Goal: Check status: Check status

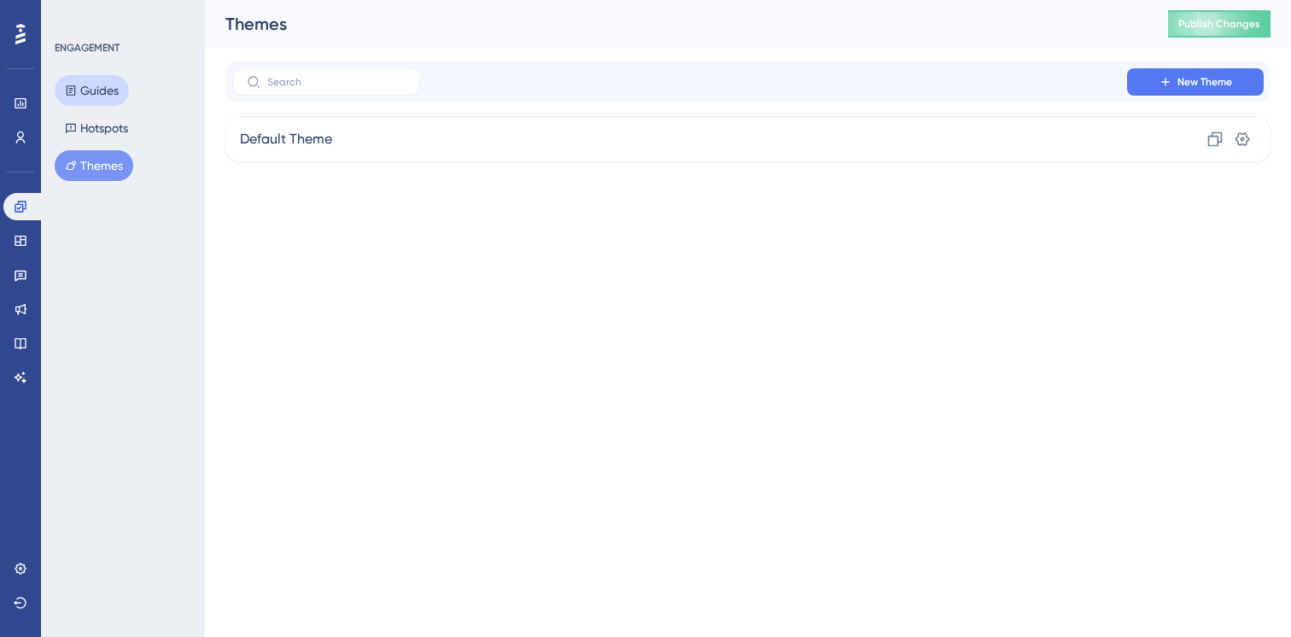
click at [108, 84] on button "Guides" at bounding box center [92, 90] width 74 height 31
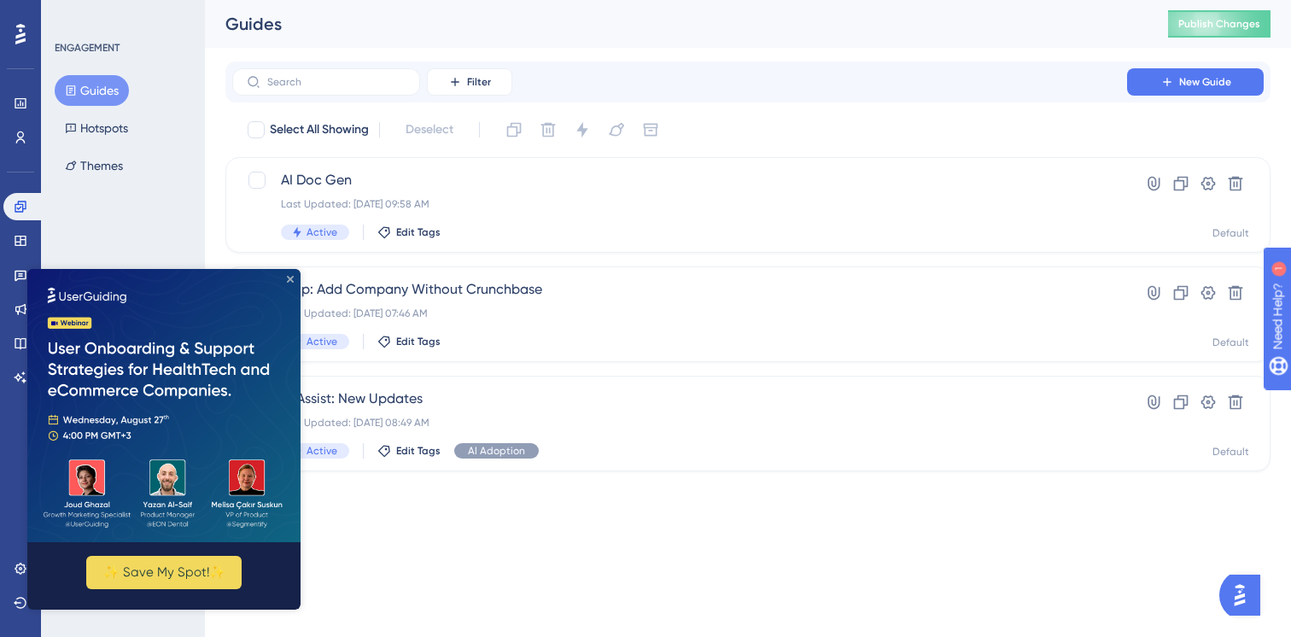
click at [289, 280] on icon "Close Preview" at bounding box center [290, 279] width 7 height 7
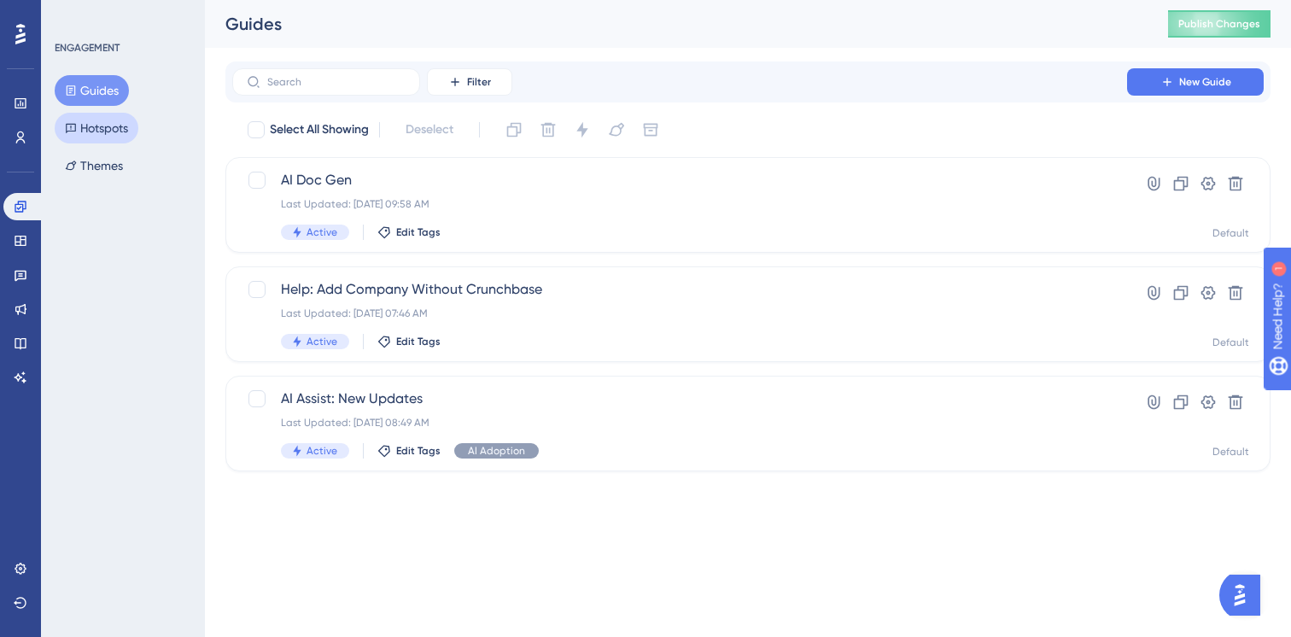
click at [73, 122] on icon at bounding box center [71, 128] width 12 height 12
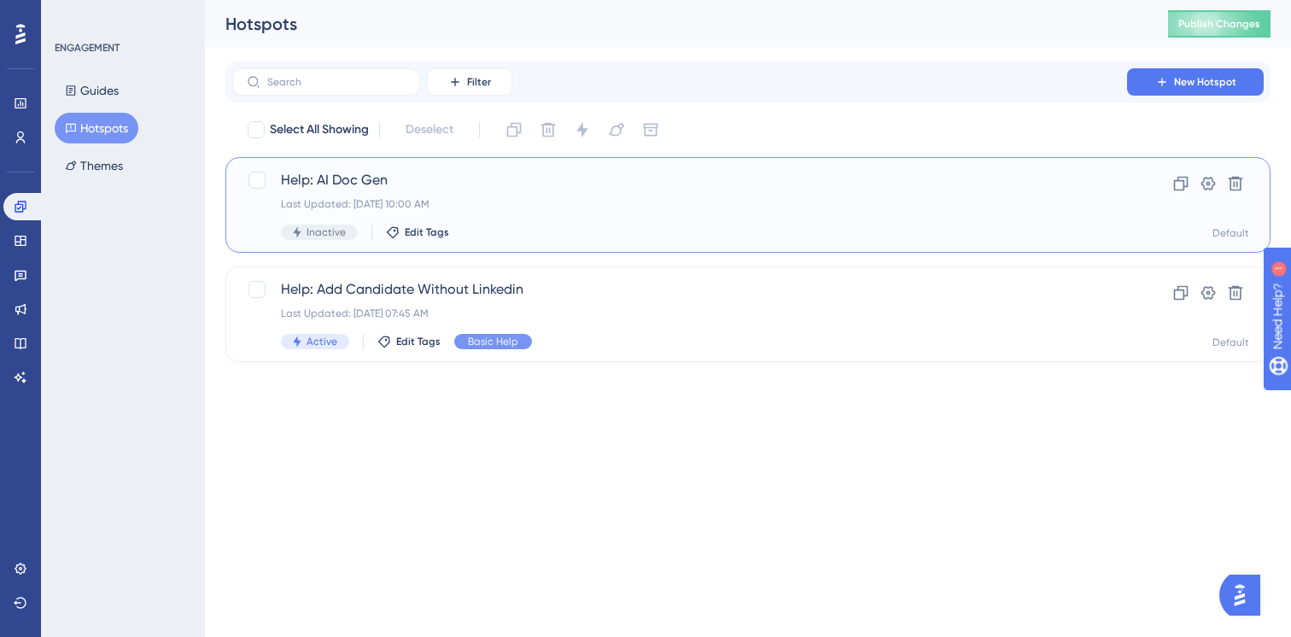
click at [410, 176] on span "Help: AI Doc Gen" at bounding box center [679, 180] width 797 height 20
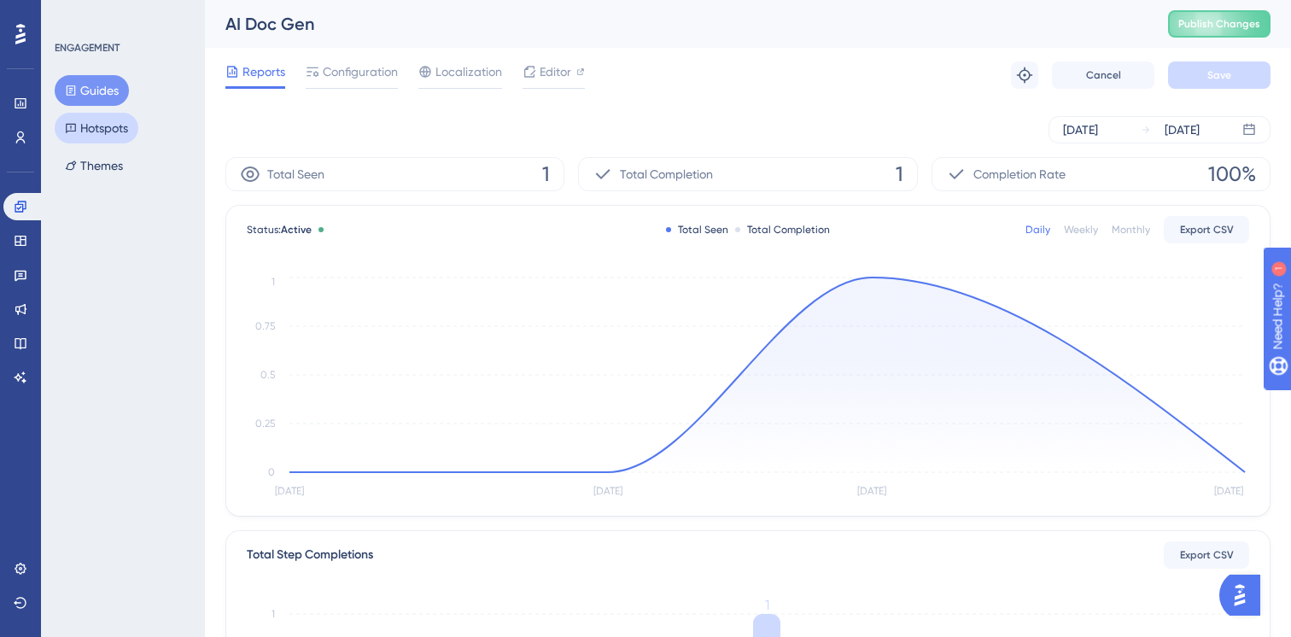
click at [107, 125] on button "Hotspots" at bounding box center [97, 128] width 84 height 31
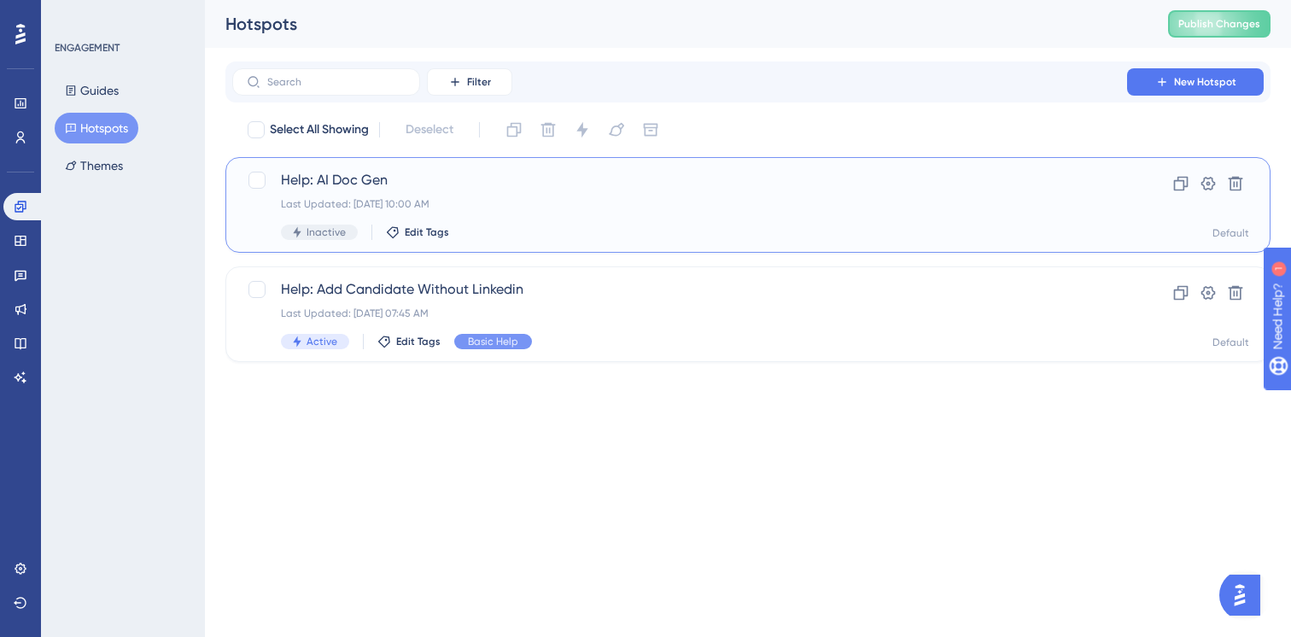
click at [366, 188] on span "Help: AI Doc Gen" at bounding box center [679, 180] width 797 height 20
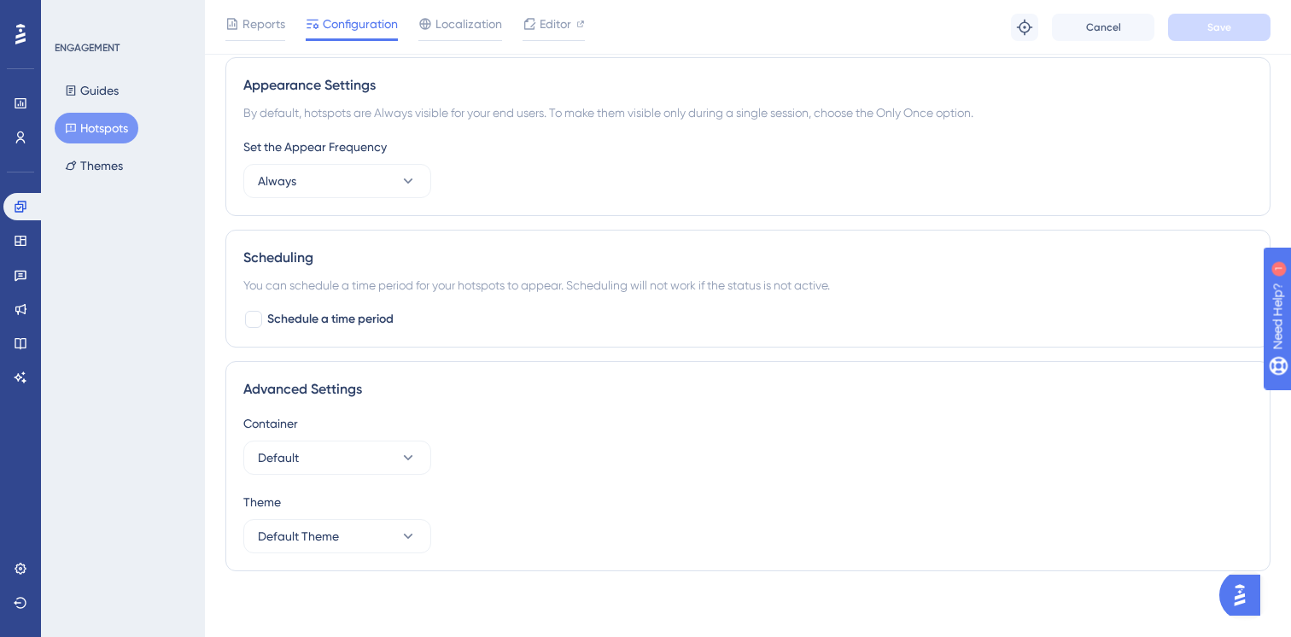
scroll to position [674, 0]
click at [87, 88] on button "Guides" at bounding box center [92, 90] width 74 height 31
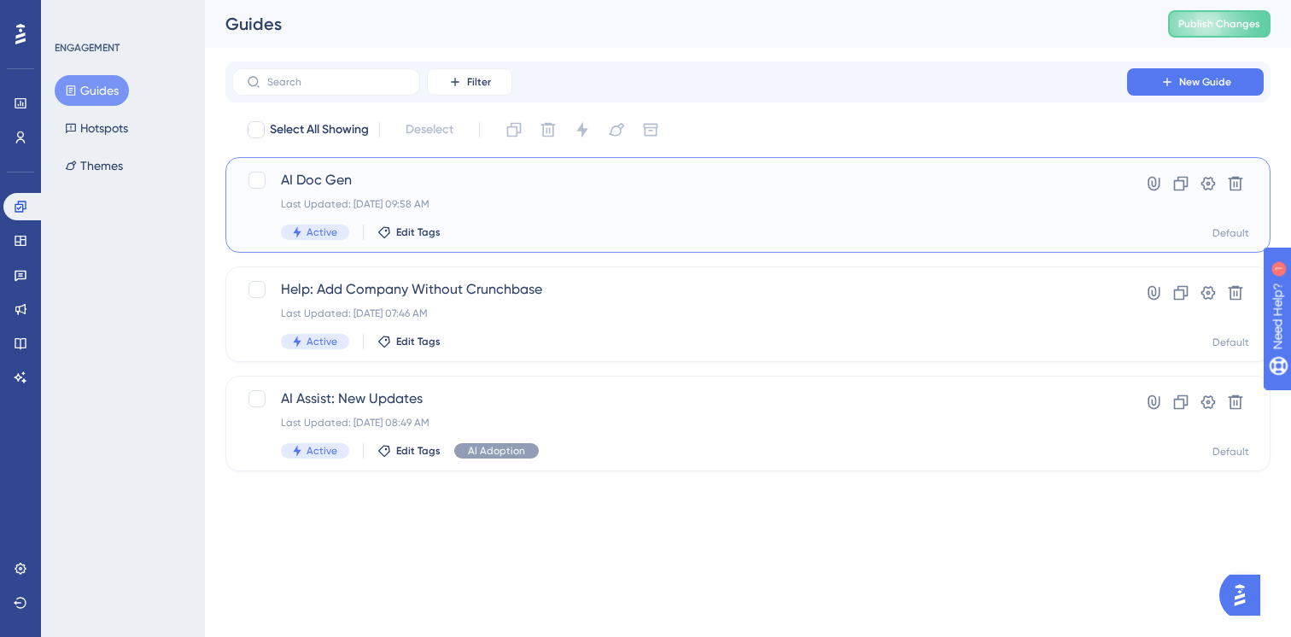
click at [458, 195] on div "AI Doc Gen Last Updated: Aug 18 2025, 09:58 AM Active Edit Tags" at bounding box center [679, 205] width 797 height 70
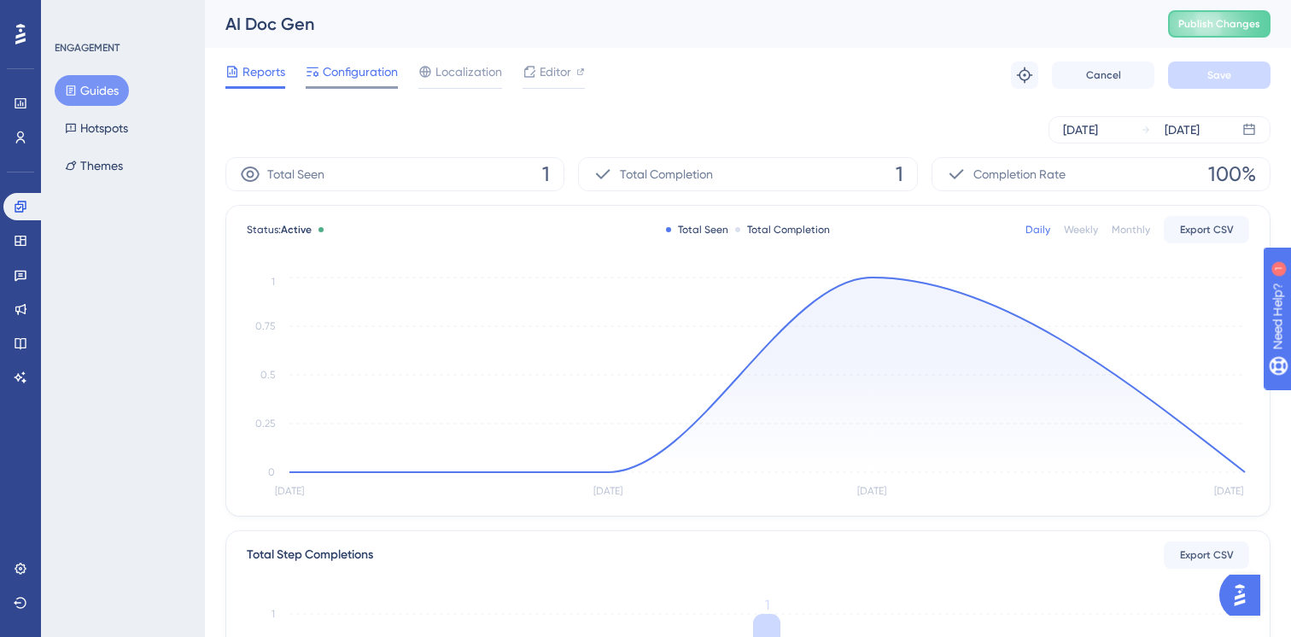
click at [379, 63] on span "Configuration" at bounding box center [360, 71] width 75 height 20
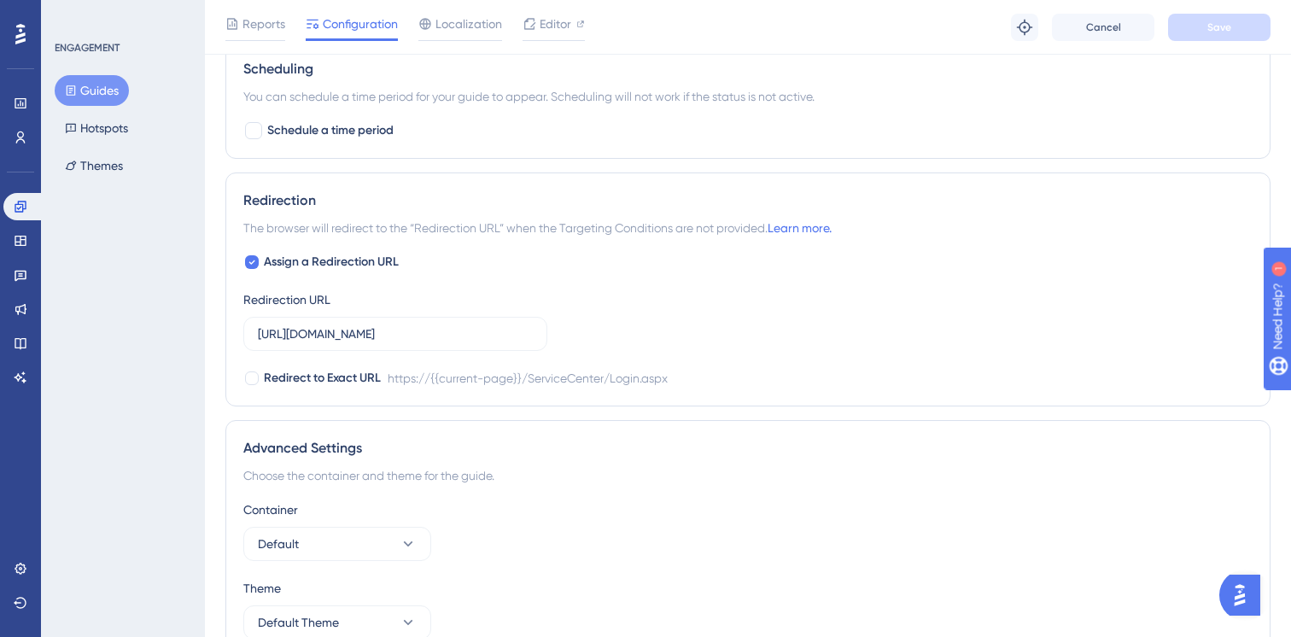
scroll to position [1181, 0]
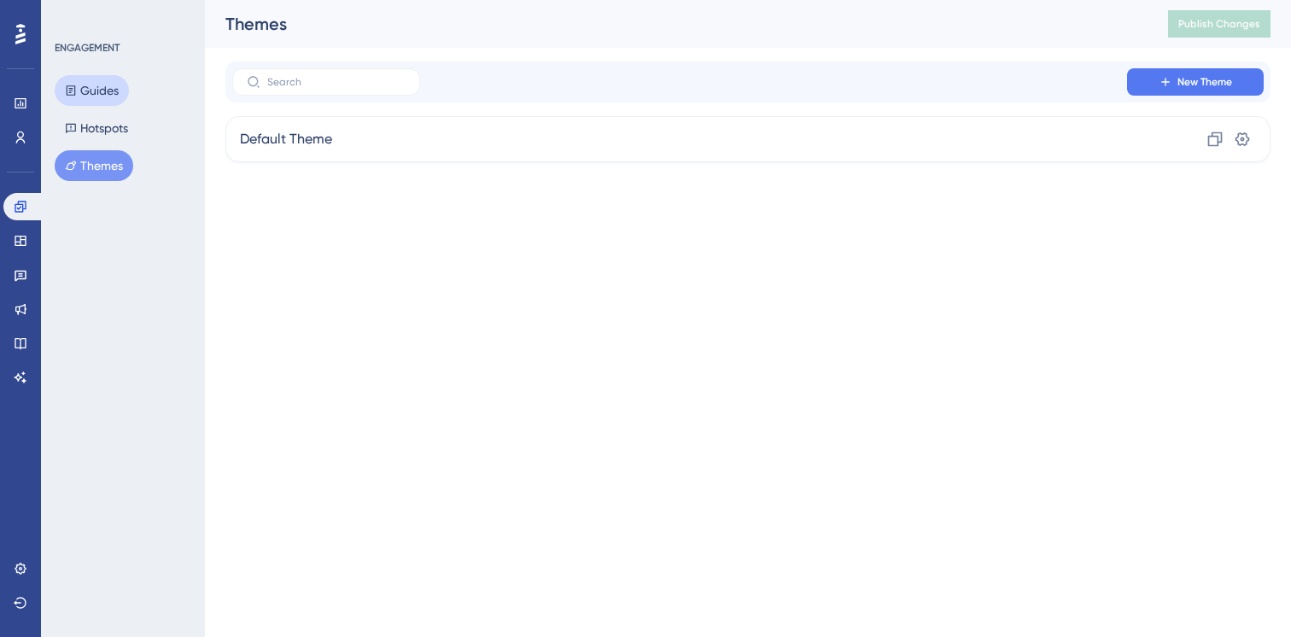
click at [103, 90] on button "Guides" at bounding box center [92, 90] width 74 height 31
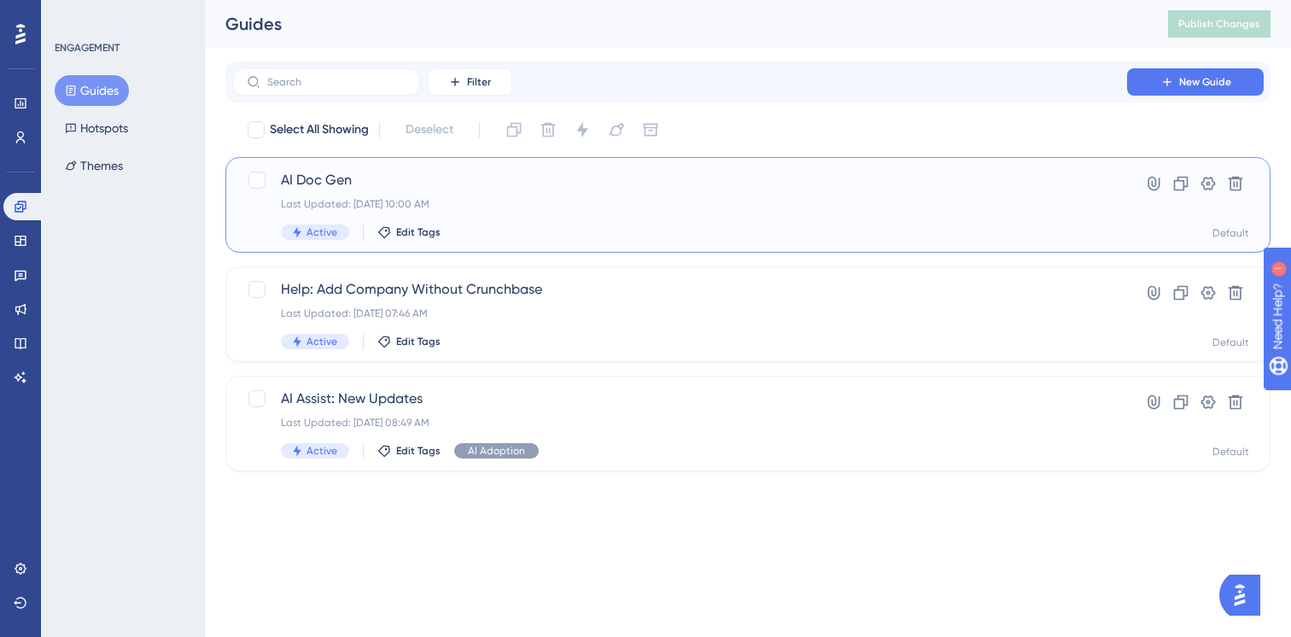
click at [363, 175] on span "AI Doc Gen" at bounding box center [679, 180] width 797 height 20
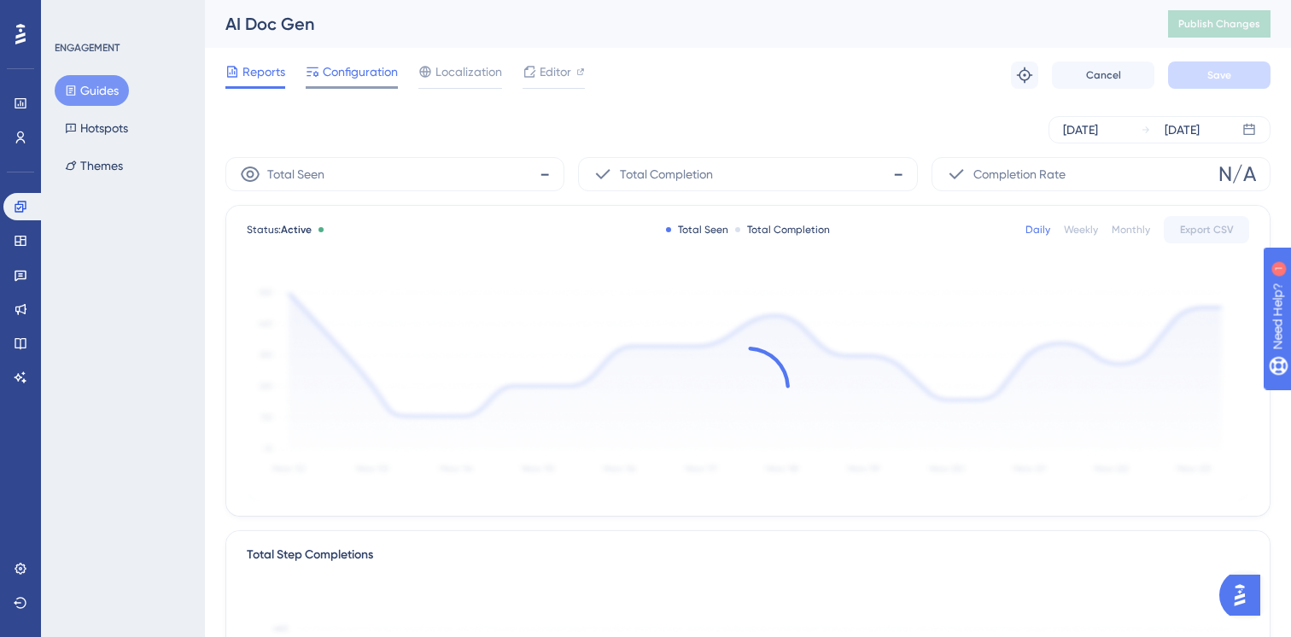
click at [360, 76] on span "Configuration" at bounding box center [360, 71] width 75 height 20
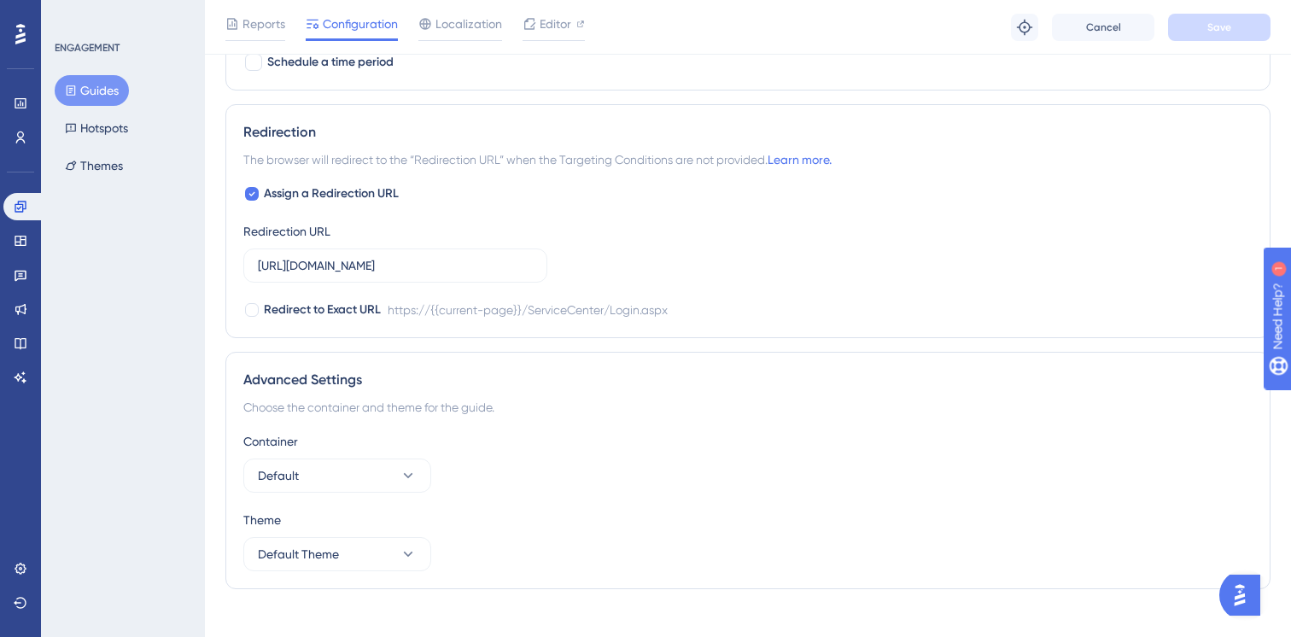
scroll to position [1181, 0]
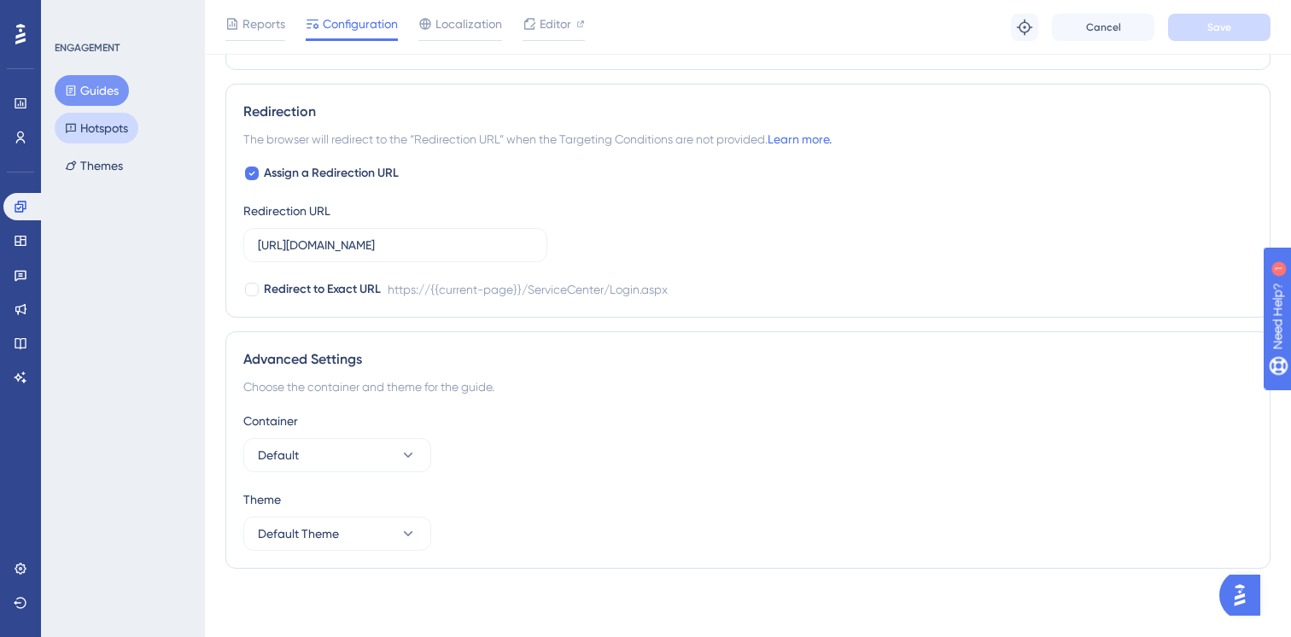
click at [106, 125] on button "Hotspots" at bounding box center [97, 128] width 84 height 31
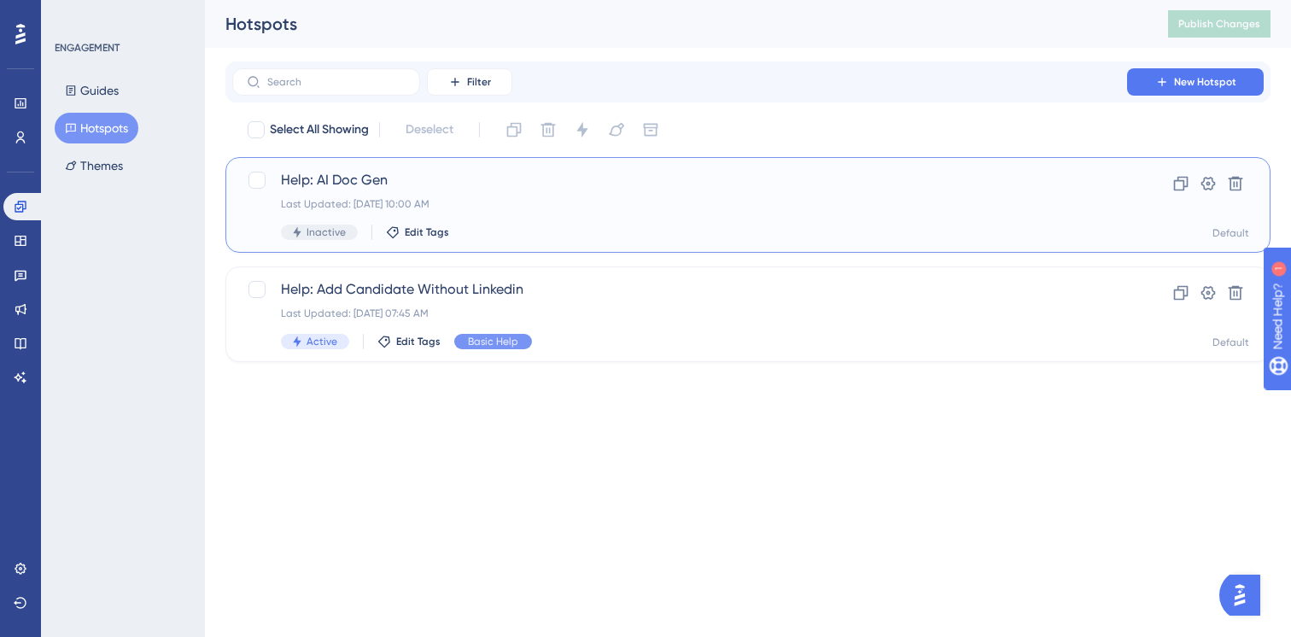
click at [465, 186] on span "Help: AI Doc Gen" at bounding box center [679, 180] width 797 height 20
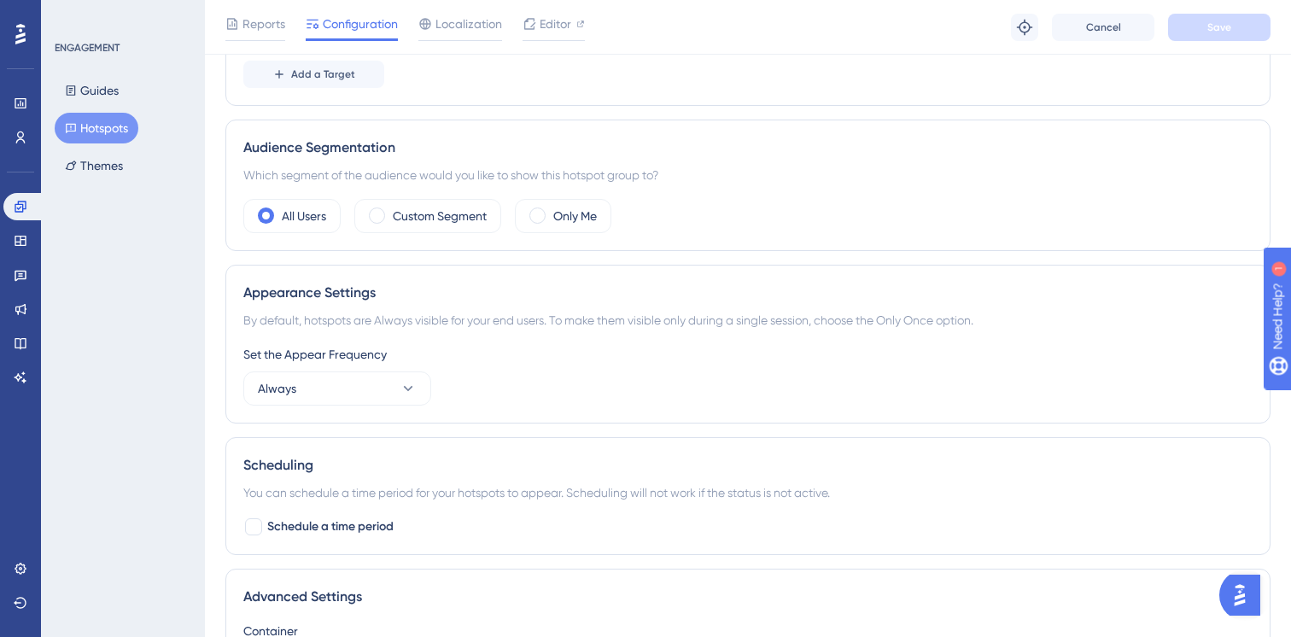
scroll to position [674, 0]
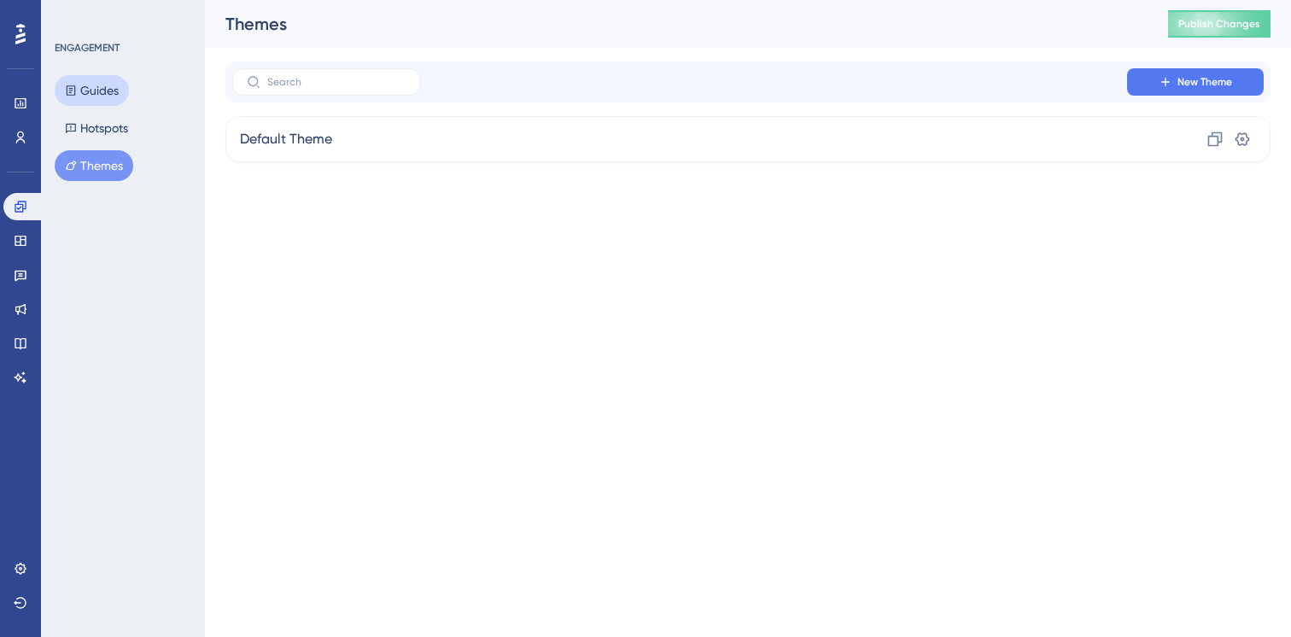
click at [105, 85] on button "Guides" at bounding box center [92, 90] width 74 height 31
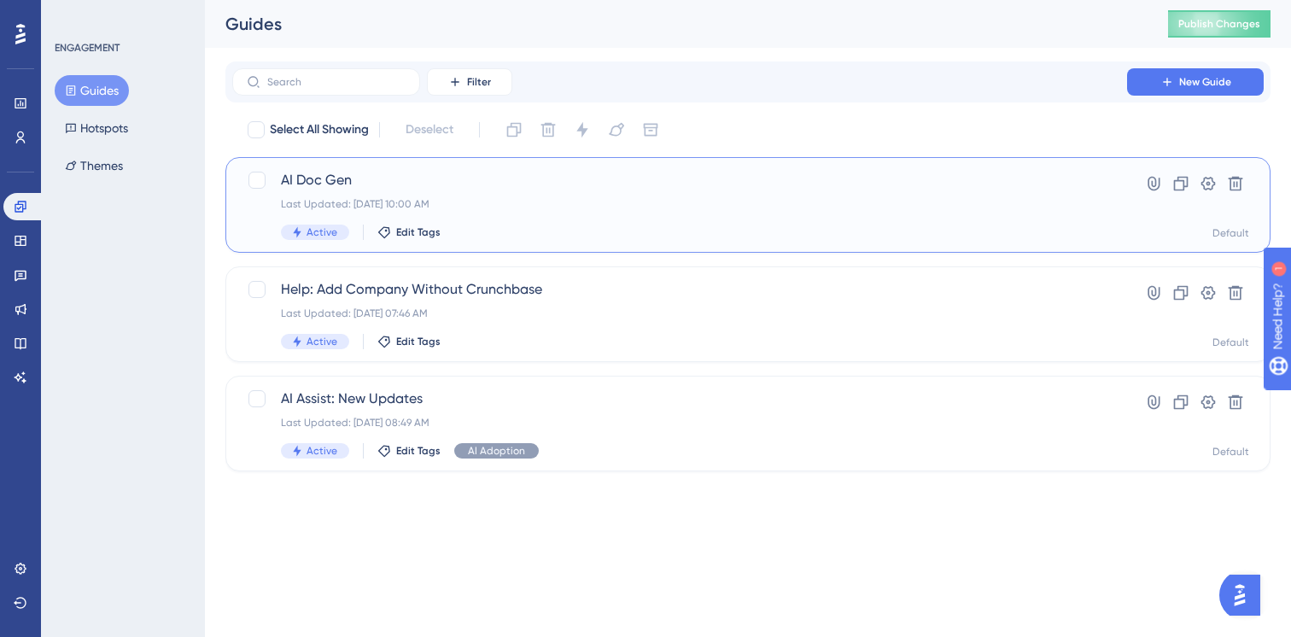
click at [448, 168] on div "AI Doc Gen Last Updated: [DATE] 10:00 AM Active Edit Tags Hyperlink Clone Setti…" at bounding box center [747, 205] width 1045 height 96
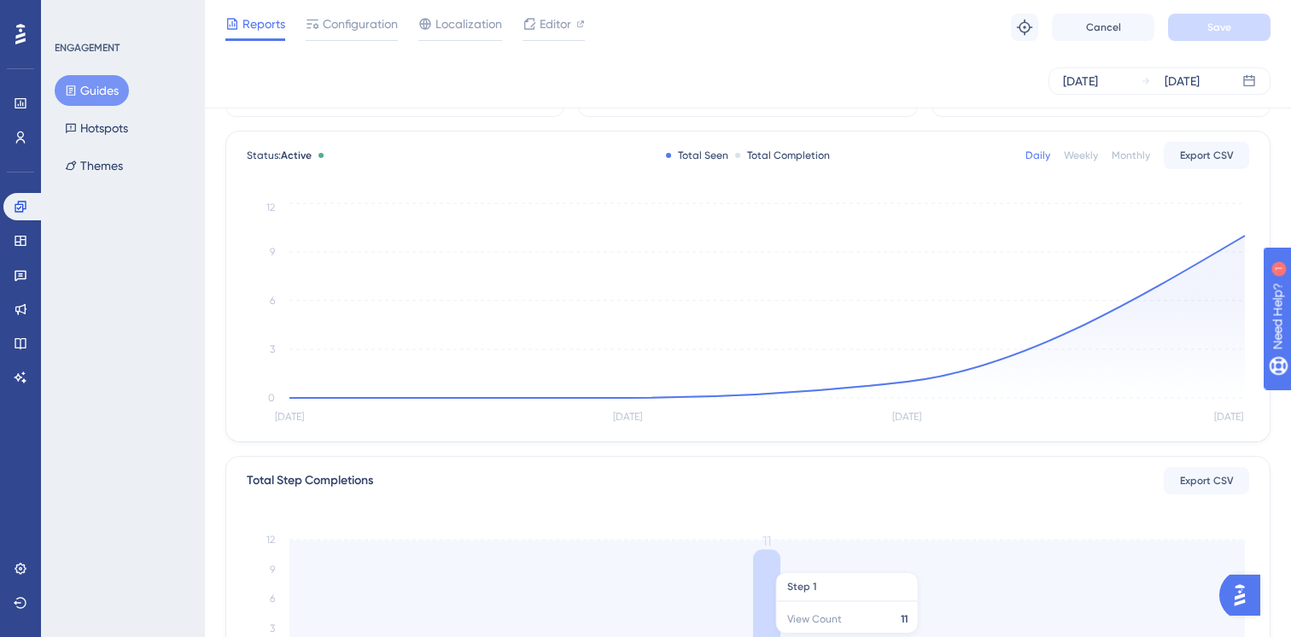
scroll to position [37, 0]
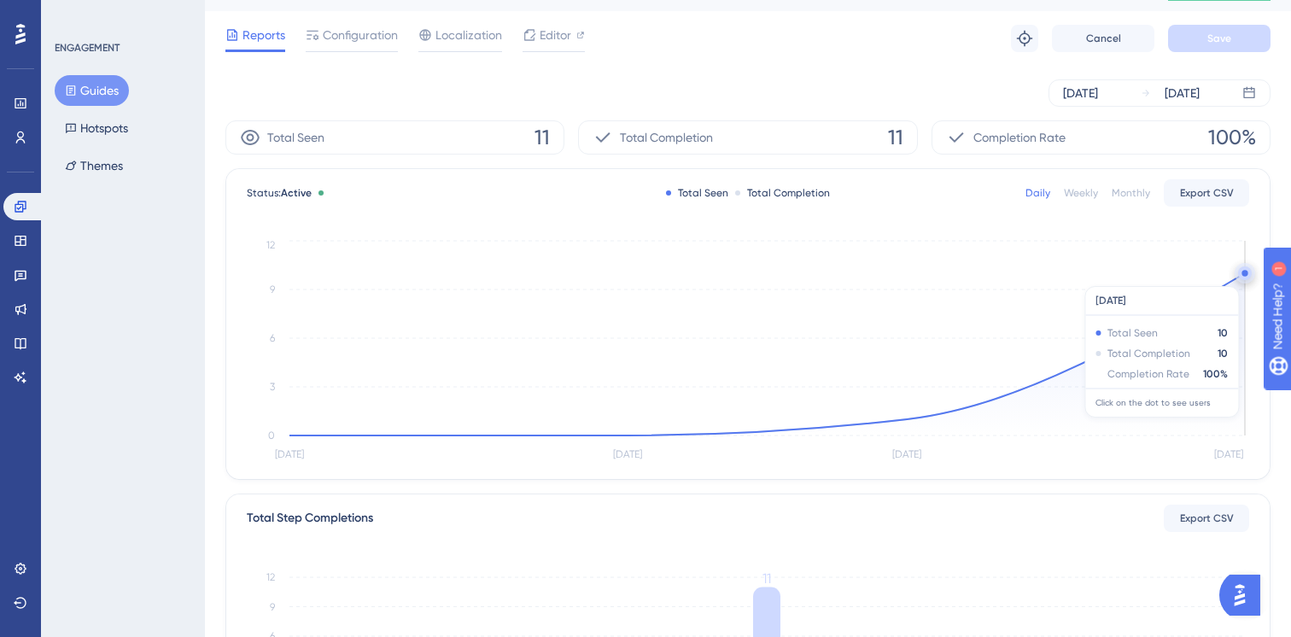
click at [1237, 277] on icon "[DATE] Aug [DATE] Aug 19 0 3 6 9 12" at bounding box center [748, 350] width 1002 height 229
click at [1242, 273] on circle at bounding box center [1244, 273] width 6 height 6
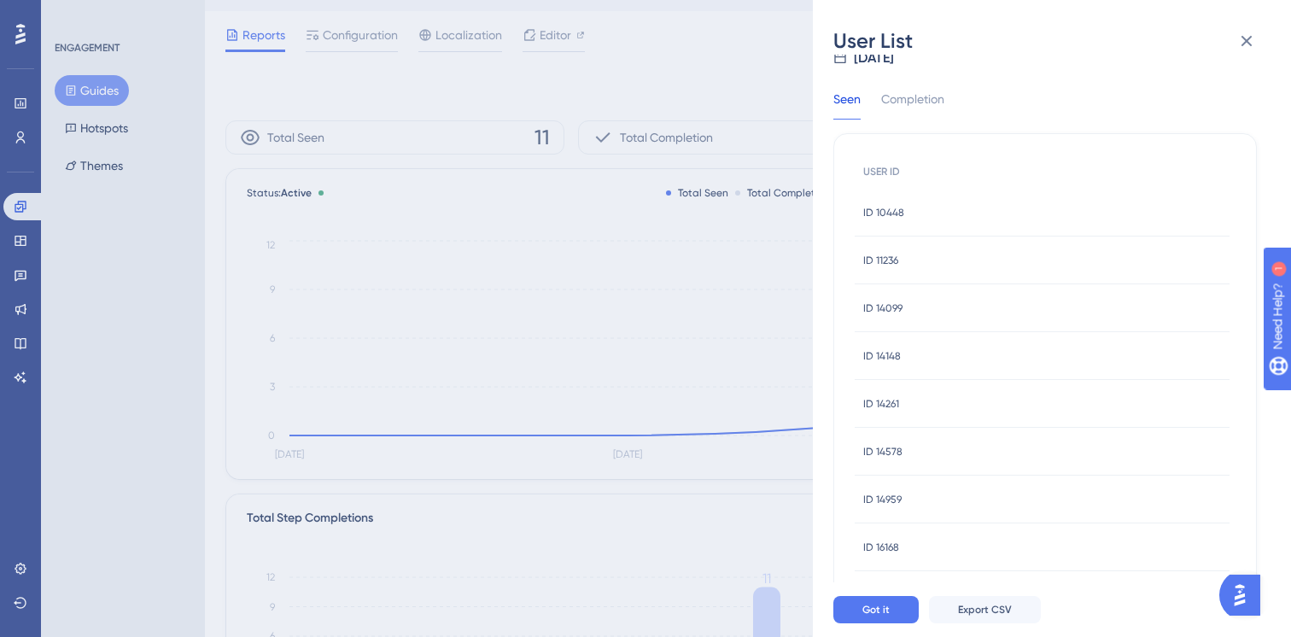
scroll to position [0, 0]
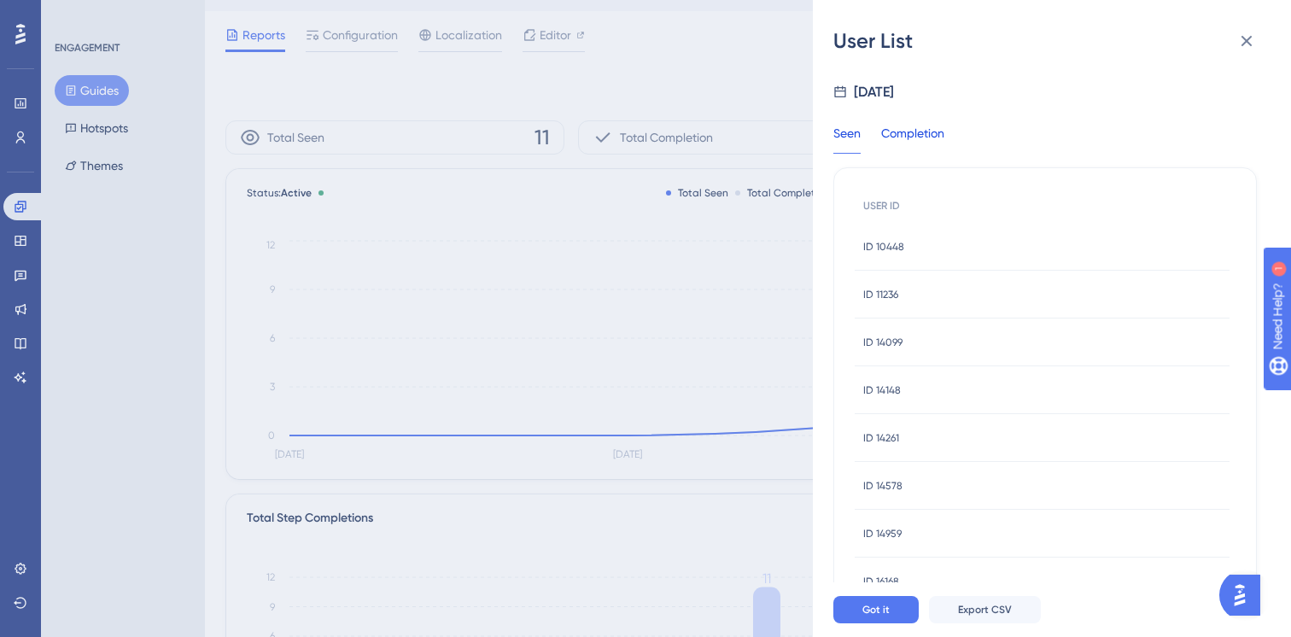
click at [939, 137] on div "Completion" at bounding box center [912, 138] width 63 height 31
click at [851, 137] on div "Seen" at bounding box center [846, 138] width 27 height 31
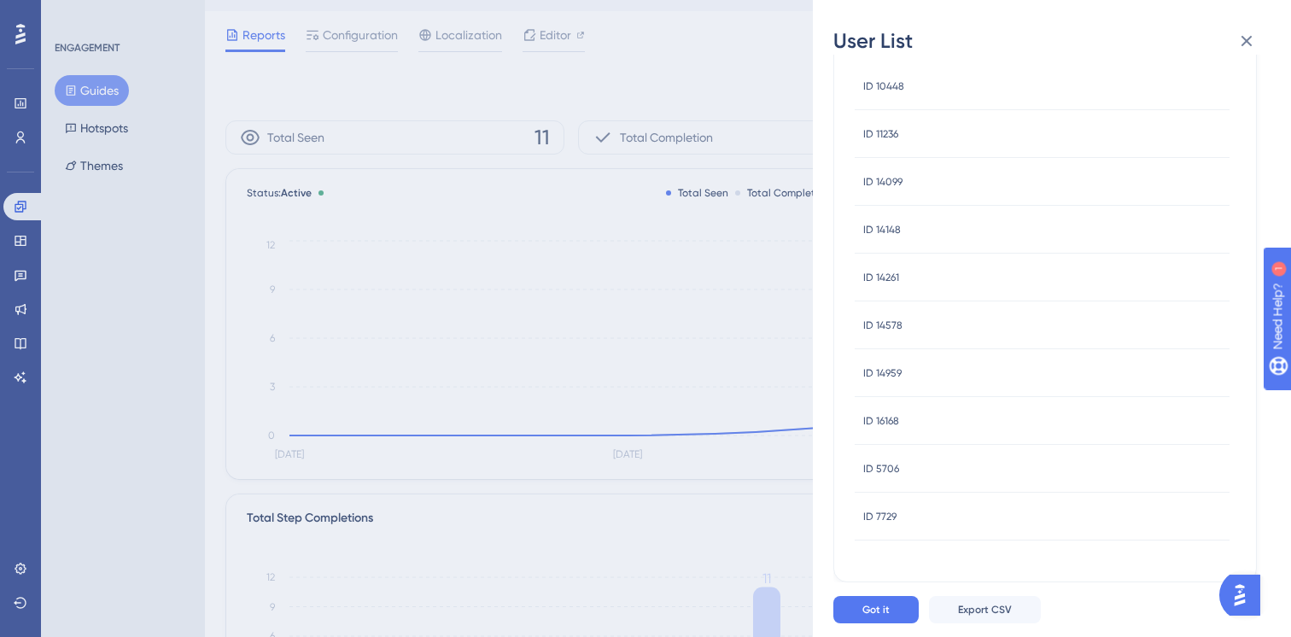
scroll to position [159, 0]
drag, startPoint x: 903, startPoint y: 518, endPoint x: 874, endPoint y: 520, distance: 29.1
click at [874, 520] on div "ID 7729 ID 7729" at bounding box center [1041, 518] width 375 height 48
copy span "7729"
drag, startPoint x: 905, startPoint y: 277, endPoint x: 875, endPoint y: 277, distance: 29.9
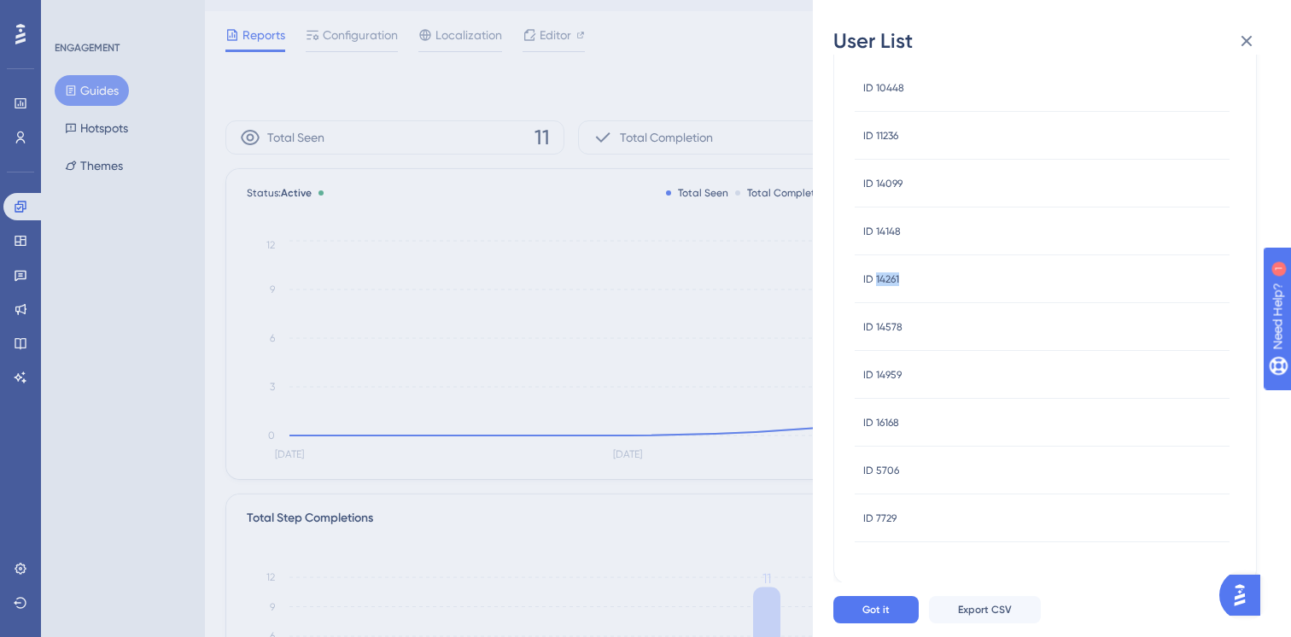
click at [875, 277] on div "ID 14261 ID 14261" at bounding box center [1041, 279] width 375 height 48
click at [913, 279] on div "ID 14261 ID 14261" at bounding box center [1041, 279] width 375 height 48
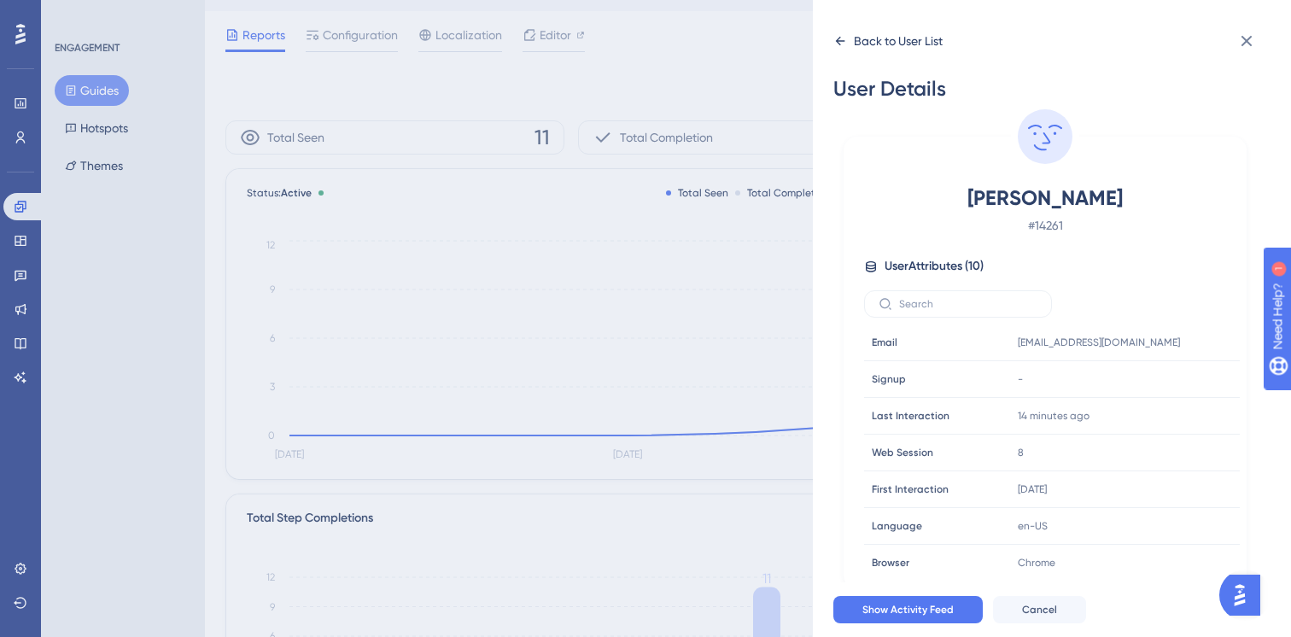
click at [836, 39] on icon at bounding box center [840, 41] width 14 height 14
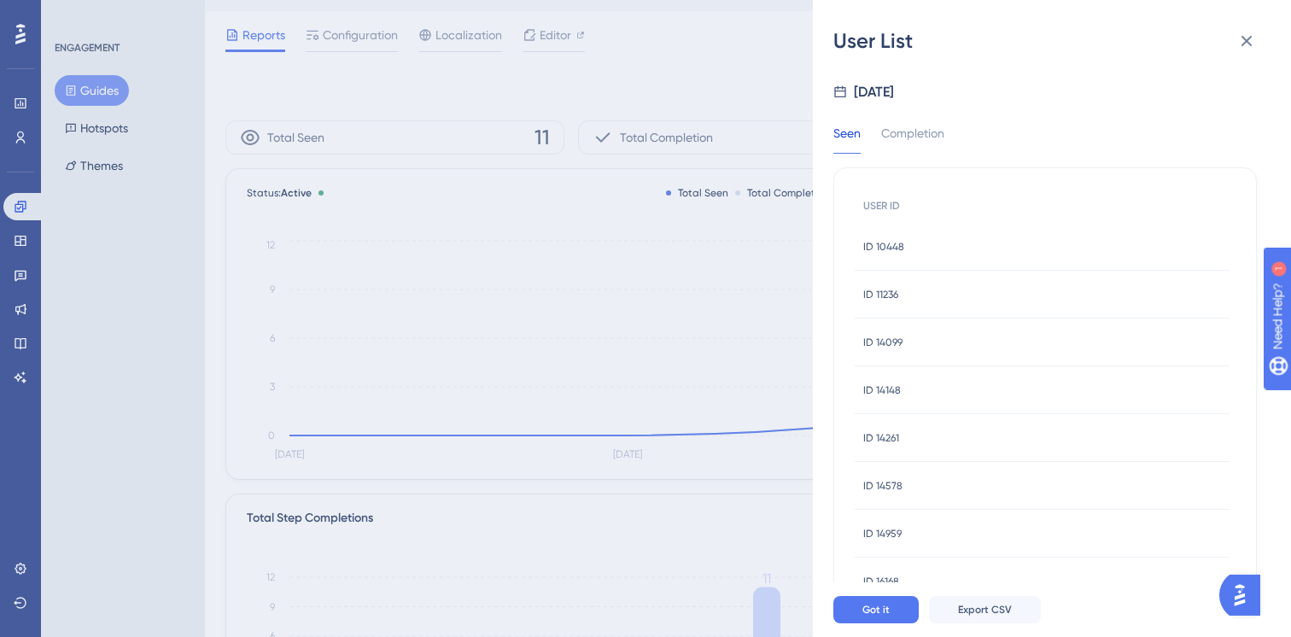
click at [889, 242] on span "ID 10448" at bounding box center [883, 247] width 41 height 14
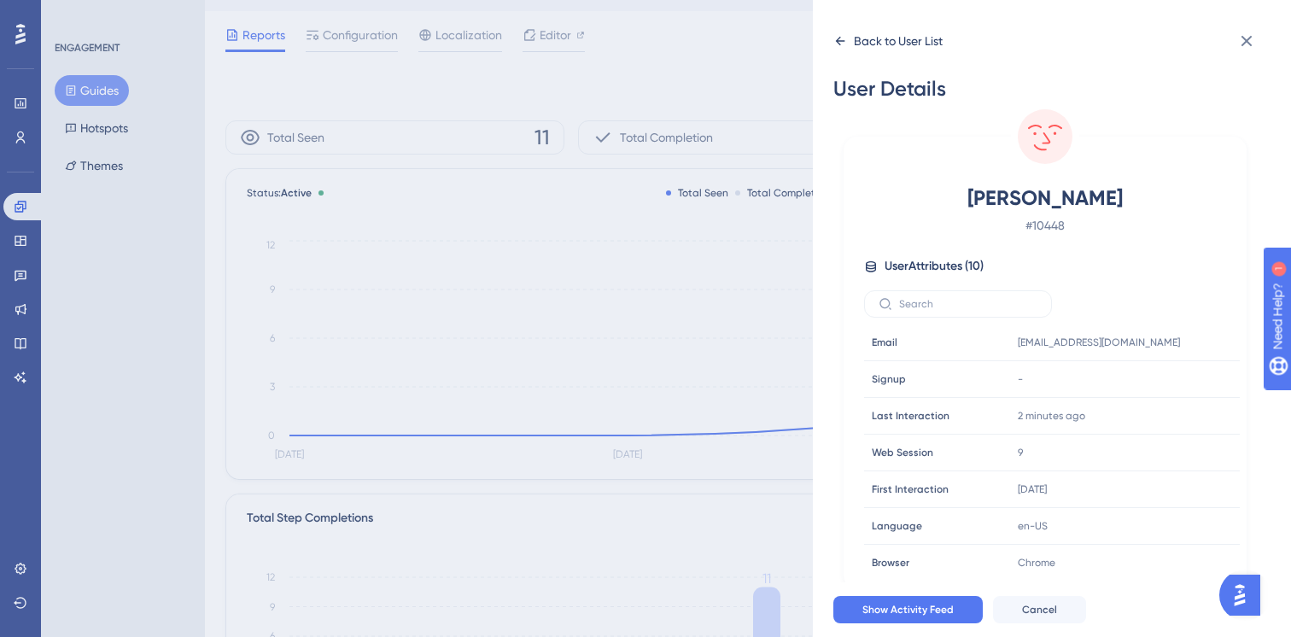
click at [842, 36] on icon at bounding box center [840, 41] width 14 height 14
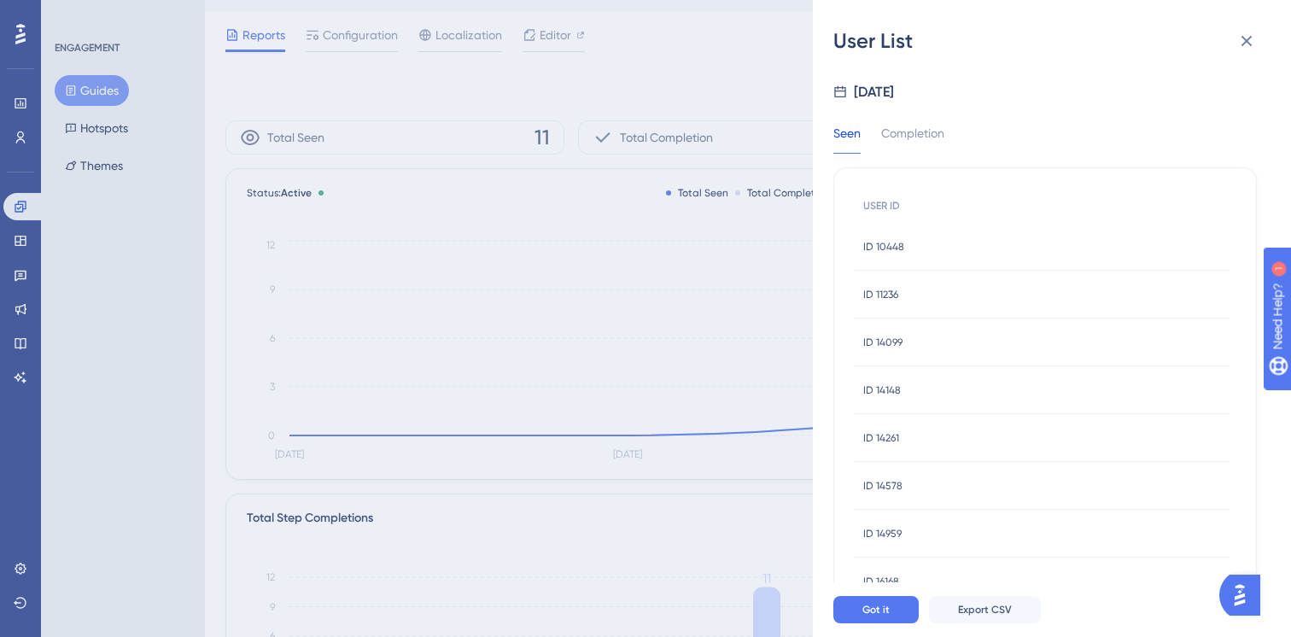
click at [892, 286] on div "ID 11236 ID 11236" at bounding box center [880, 295] width 35 height 48
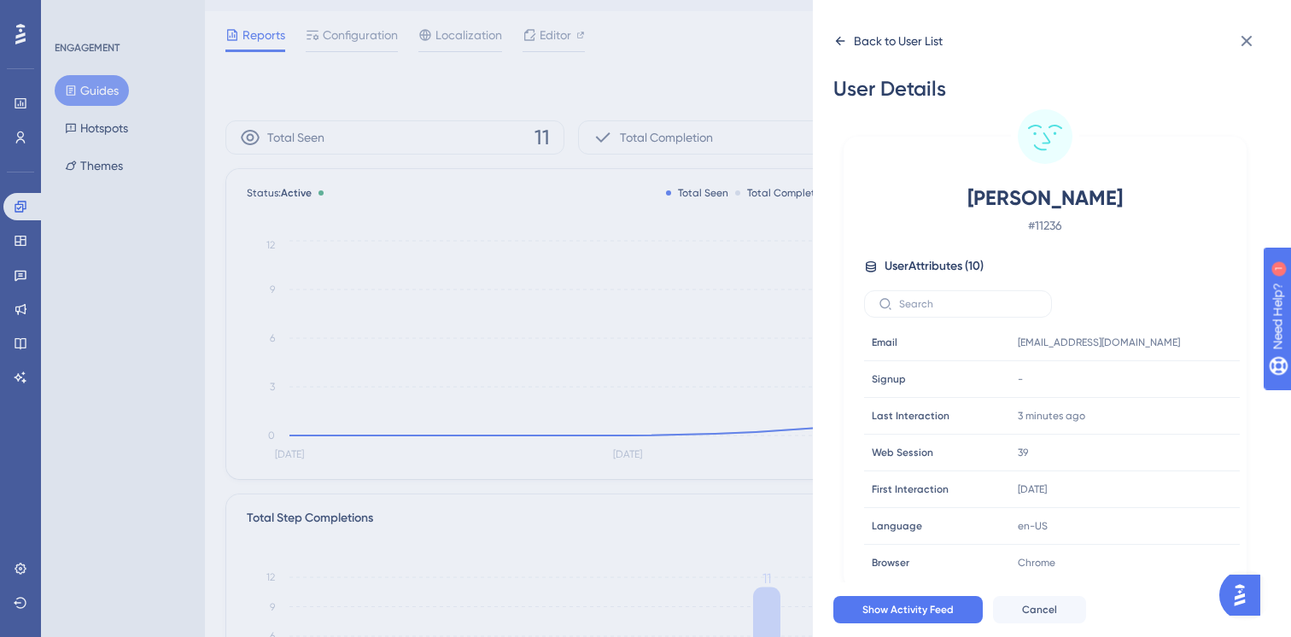
click at [839, 34] on icon at bounding box center [840, 41] width 14 height 14
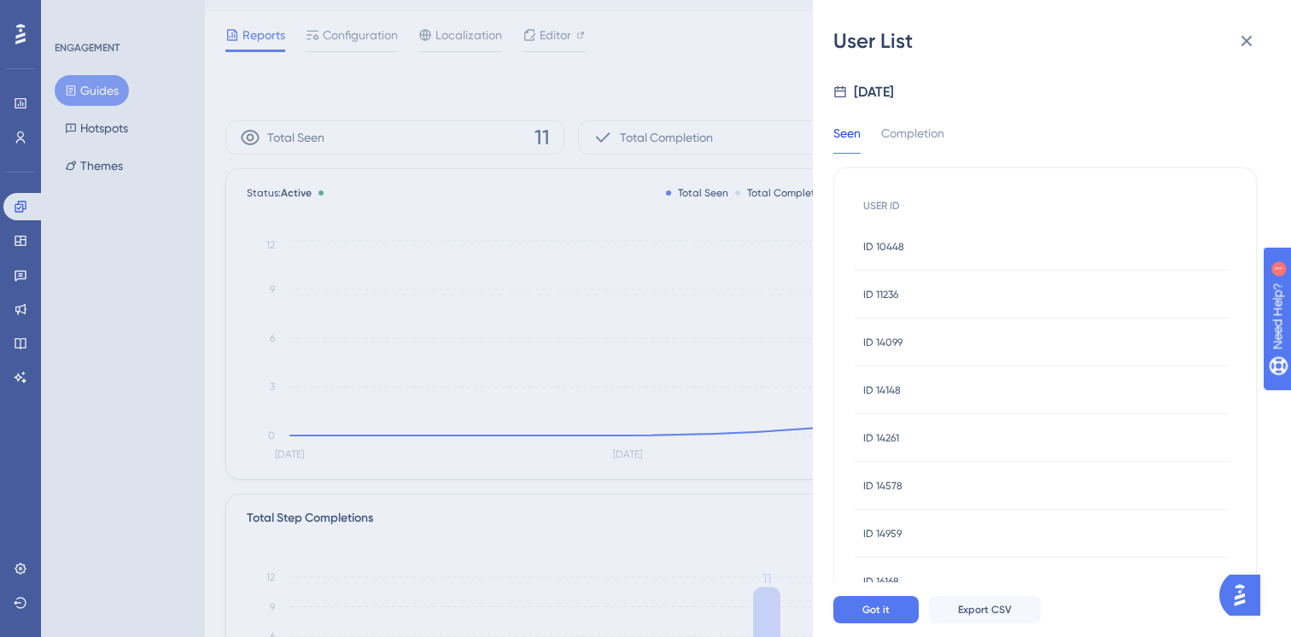
click at [888, 429] on div "ID 14261 ID 14261" at bounding box center [881, 438] width 36 height 48
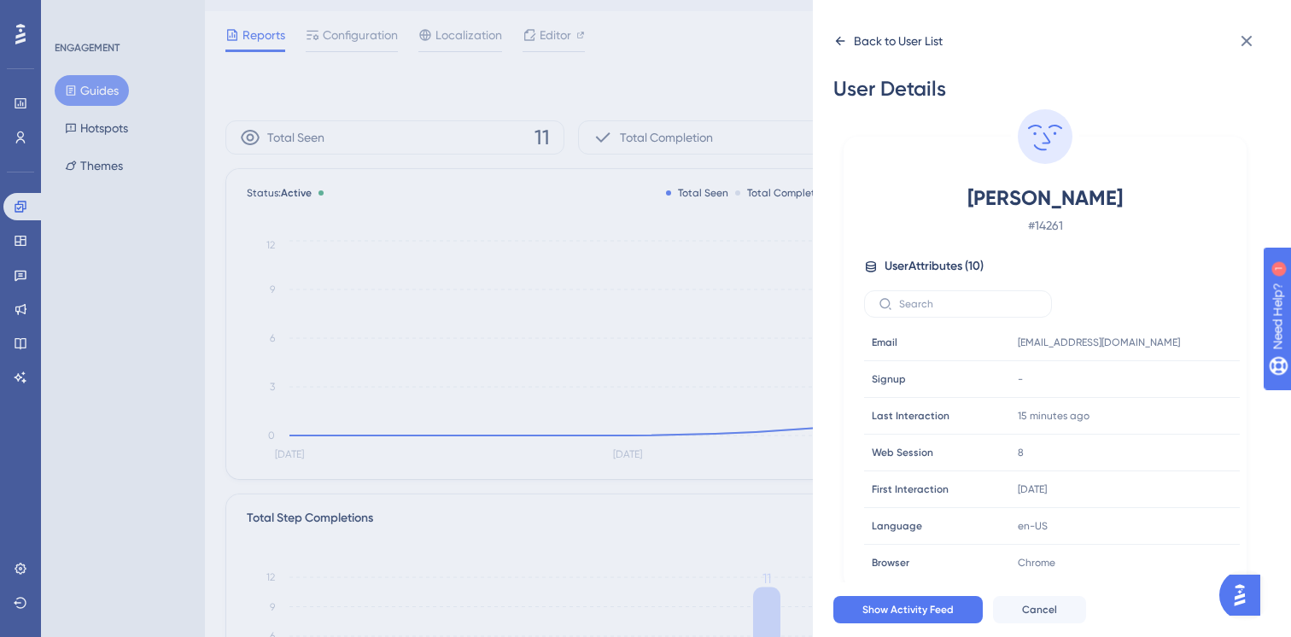
click at [838, 45] on icon at bounding box center [840, 41] width 14 height 14
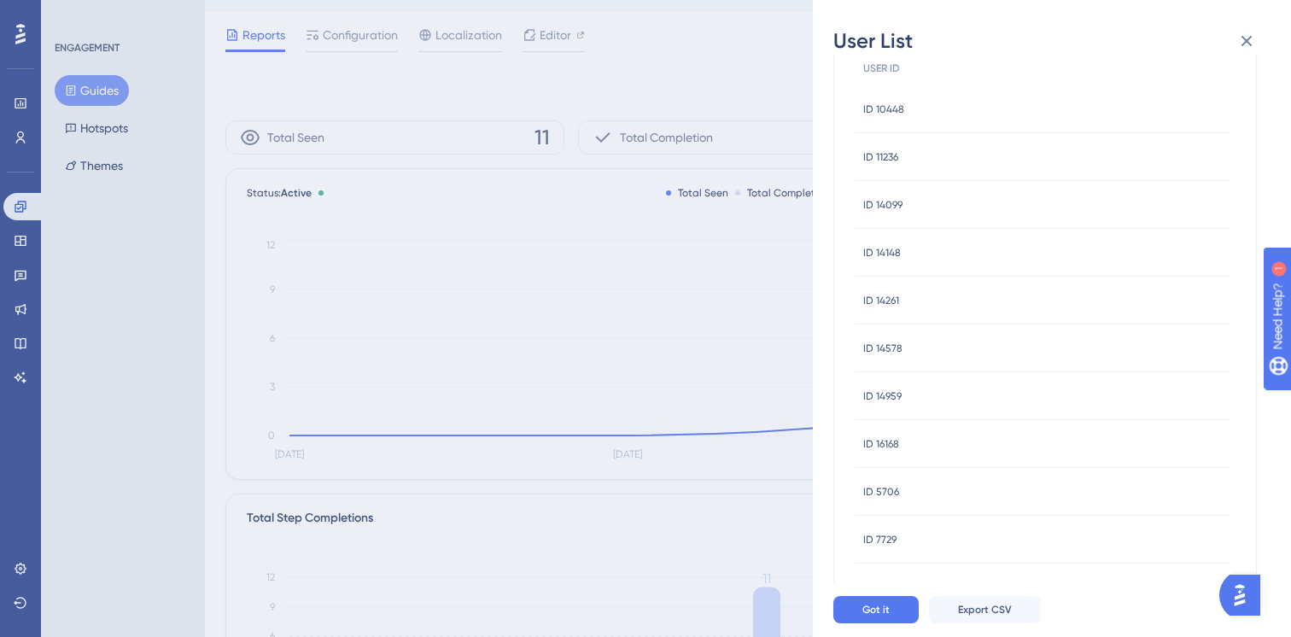
scroll to position [160, 0]
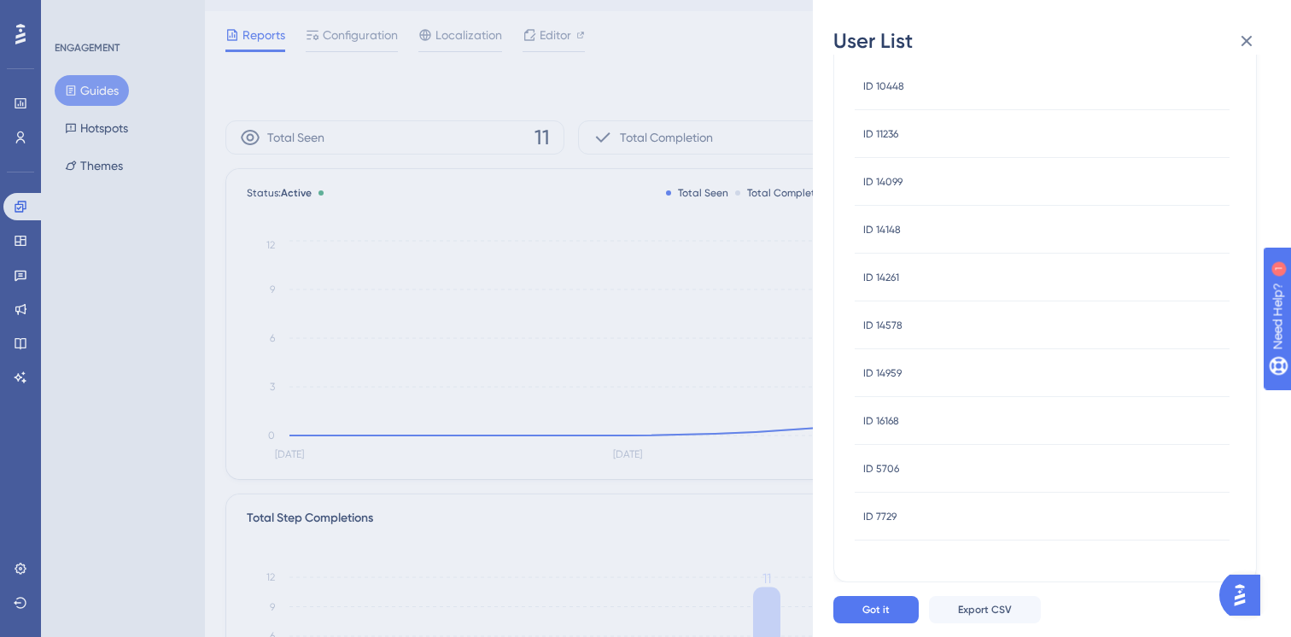
click at [893, 516] on span "ID 7729" at bounding box center [879, 517] width 33 height 14
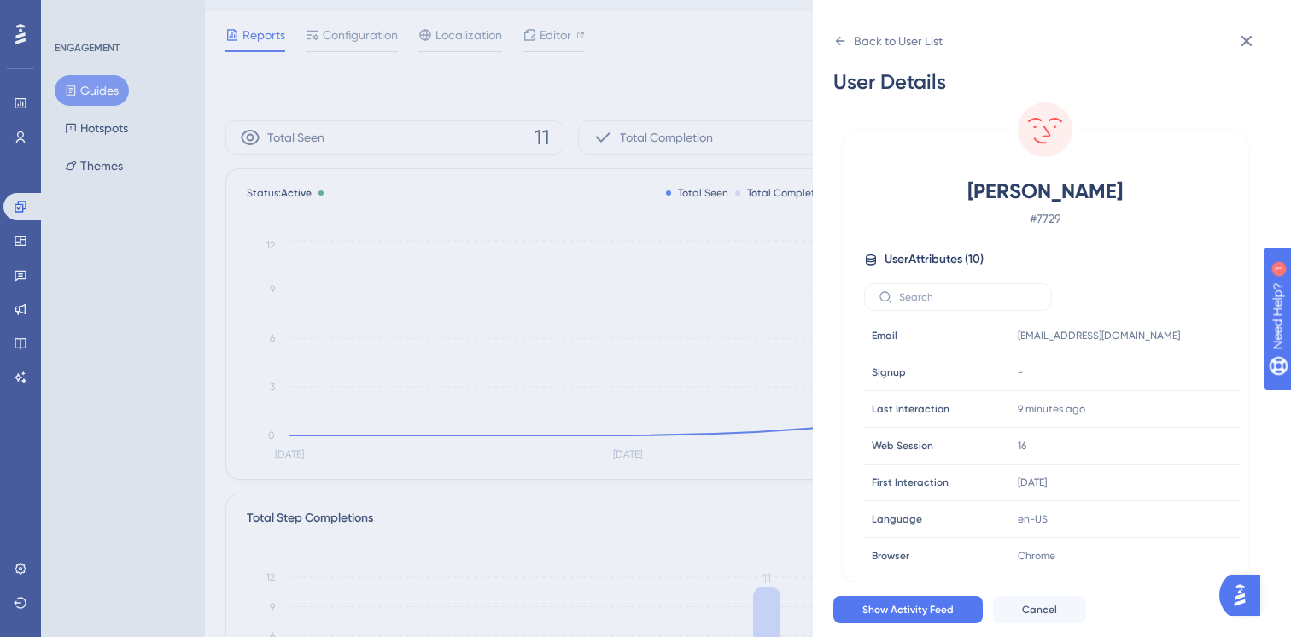
scroll to position [7, 0]
click at [835, 42] on icon at bounding box center [840, 41] width 14 height 14
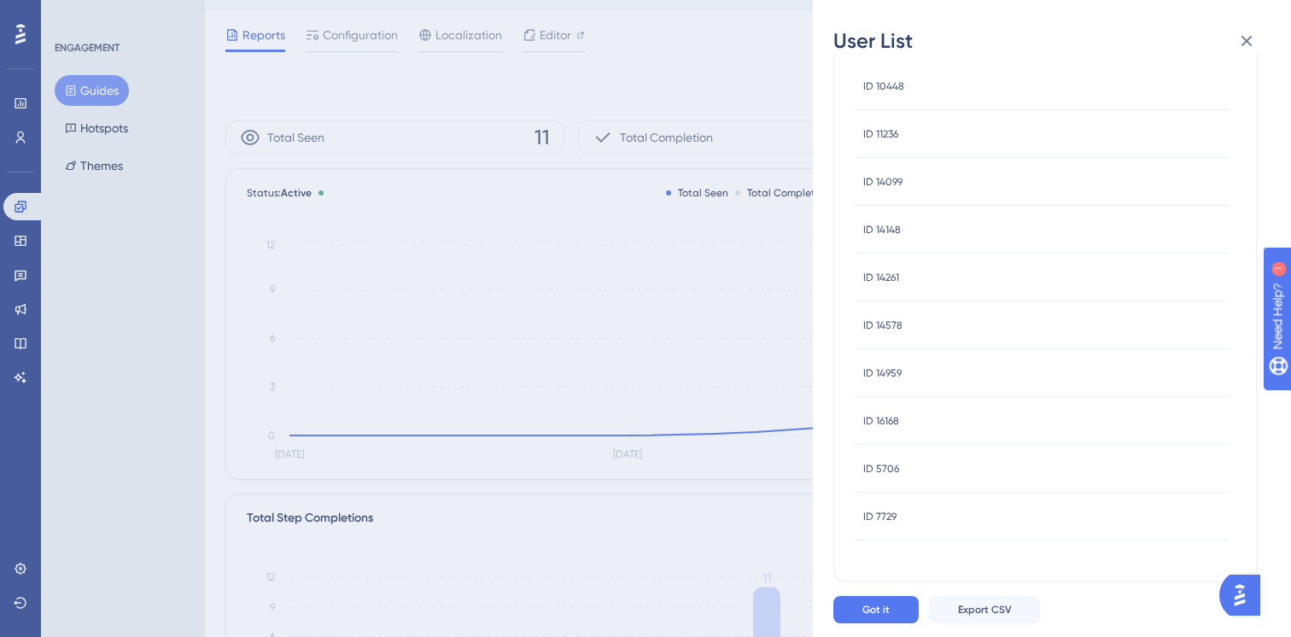
click at [874, 462] on span "ID 5706" at bounding box center [881, 469] width 36 height 14
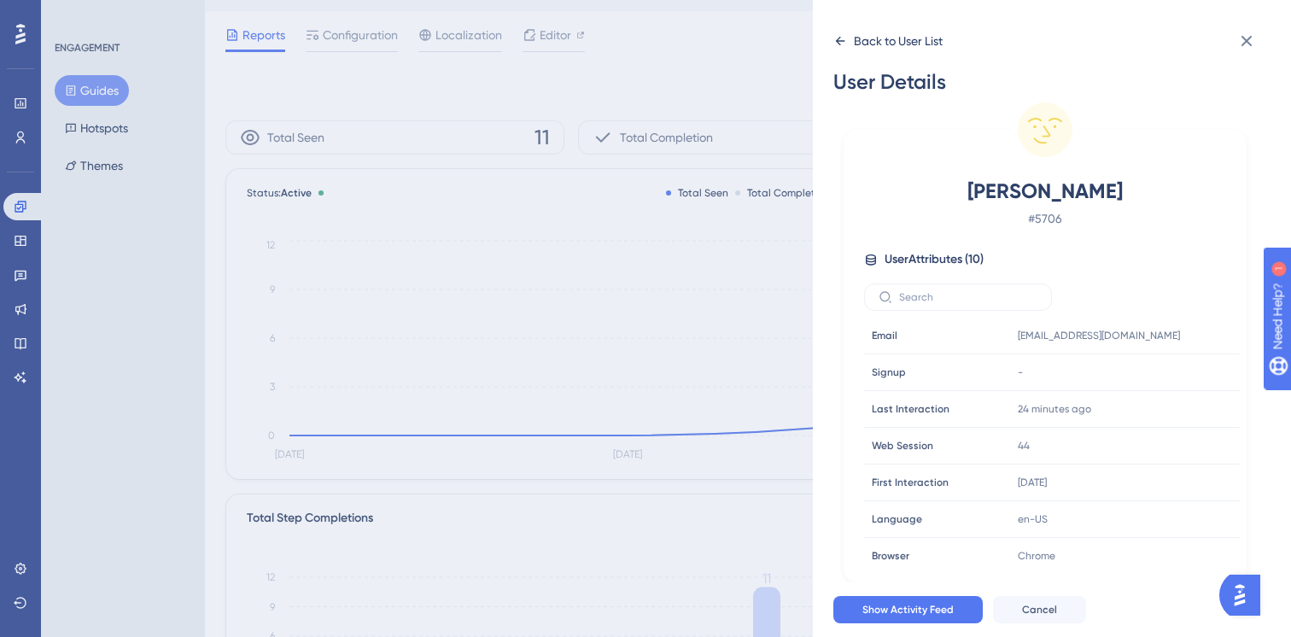
click at [845, 43] on icon at bounding box center [840, 41] width 14 height 14
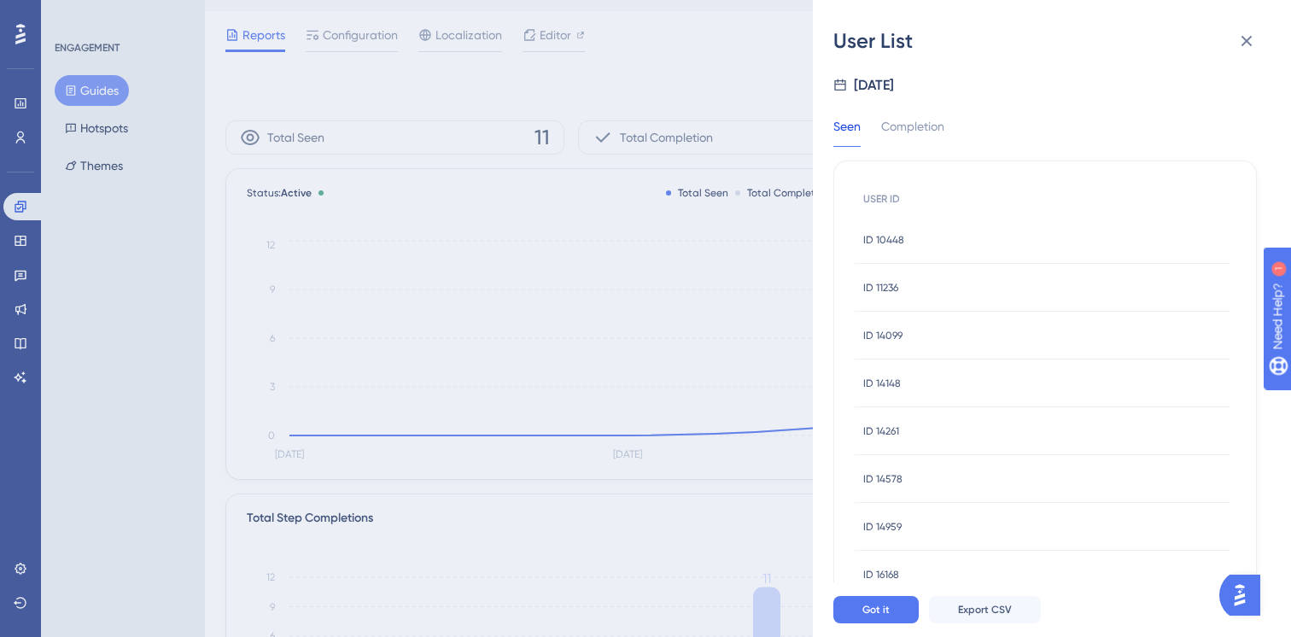
scroll to position [160, 0]
click at [899, 417] on div "ID 16168 ID 16168" at bounding box center [1041, 421] width 375 height 48
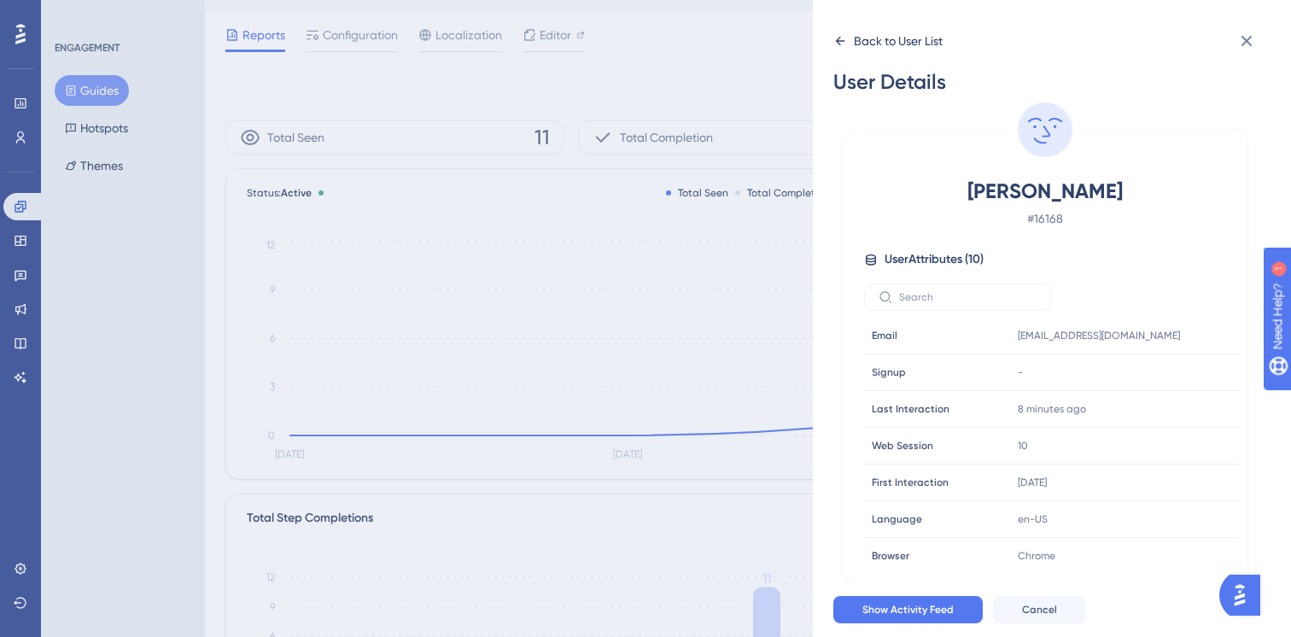
click at [843, 35] on icon at bounding box center [840, 41] width 14 height 14
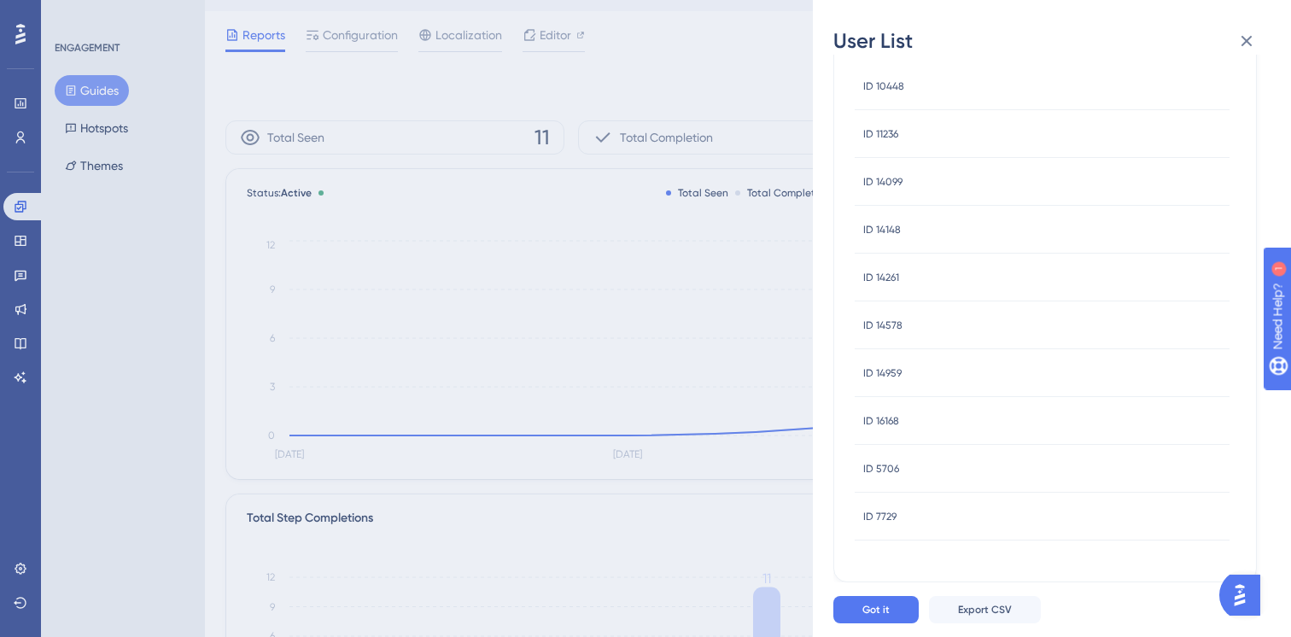
click at [901, 364] on div "ID 14959 ID 14959" at bounding box center [1041, 373] width 375 height 48
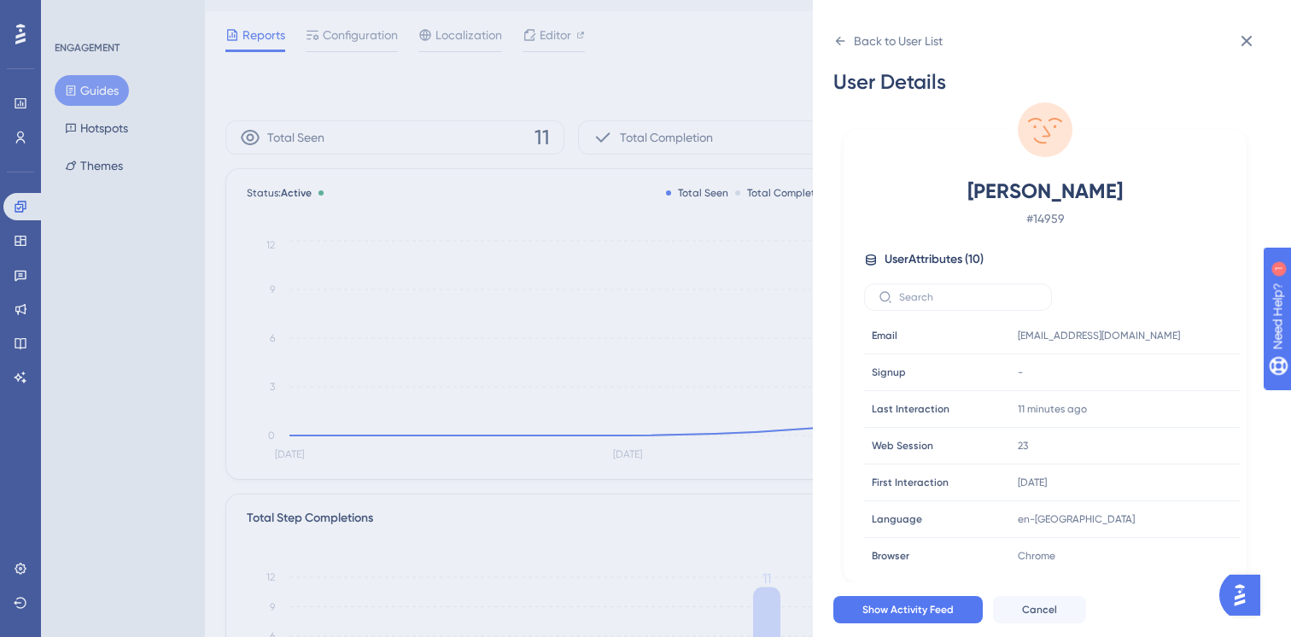
click at [881, 370] on span "Signup" at bounding box center [889, 372] width 34 height 14
click at [837, 29] on div "Back to User List" at bounding box center [887, 40] width 109 height 27
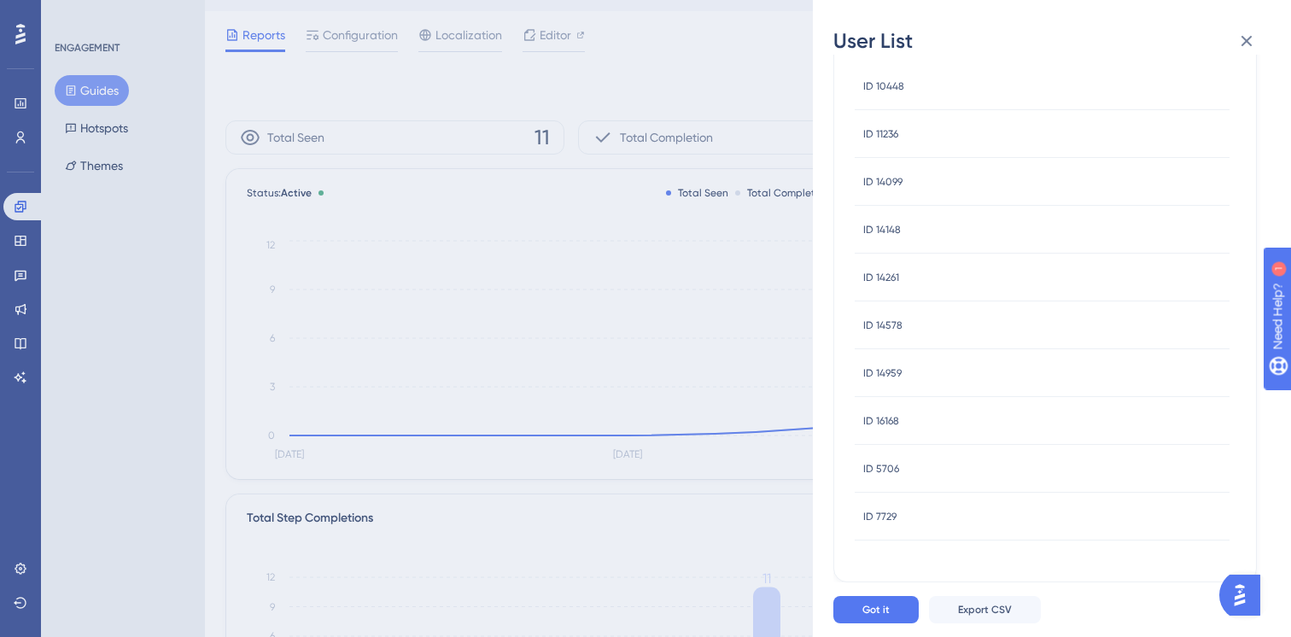
click at [892, 318] on span "ID 14578" at bounding box center [882, 325] width 39 height 14
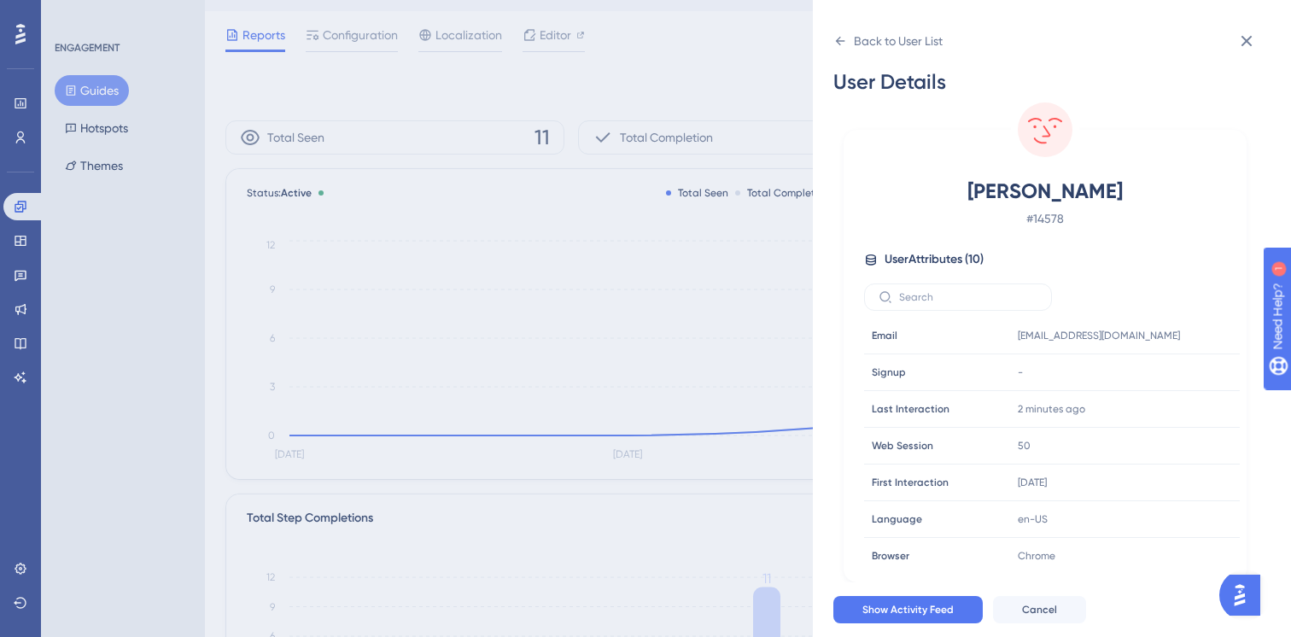
scroll to position [7, 0]
click at [842, 39] on icon at bounding box center [840, 41] width 14 height 14
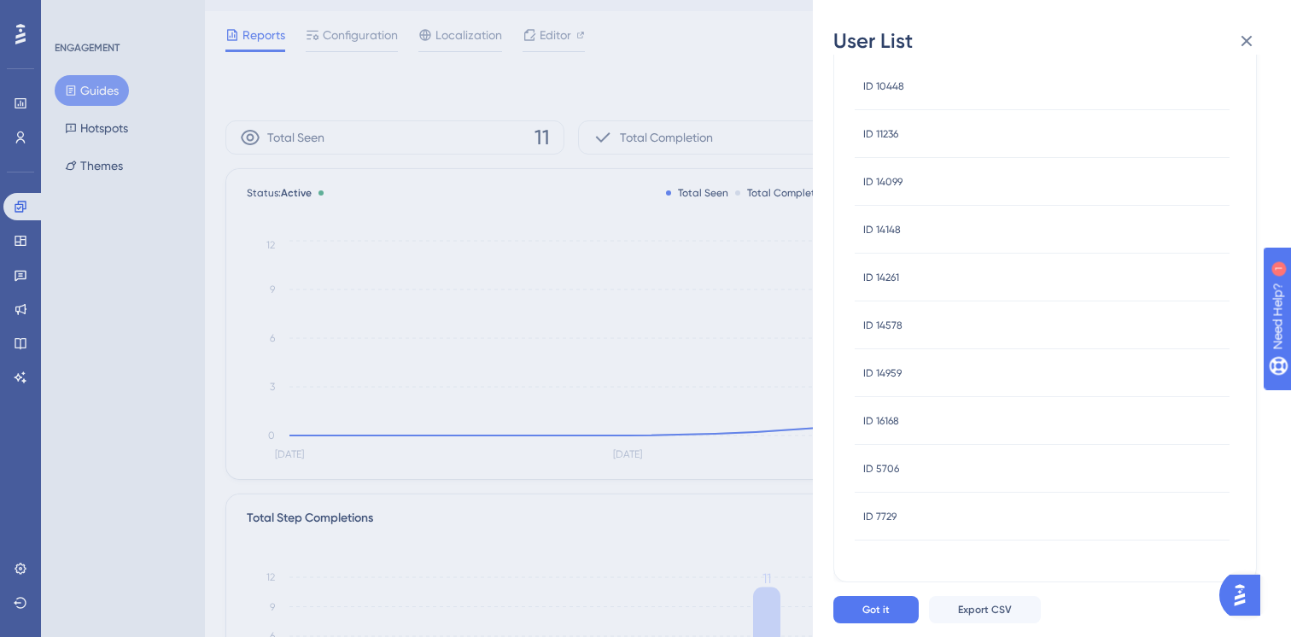
click at [895, 271] on span "ID 14261" at bounding box center [881, 278] width 36 height 14
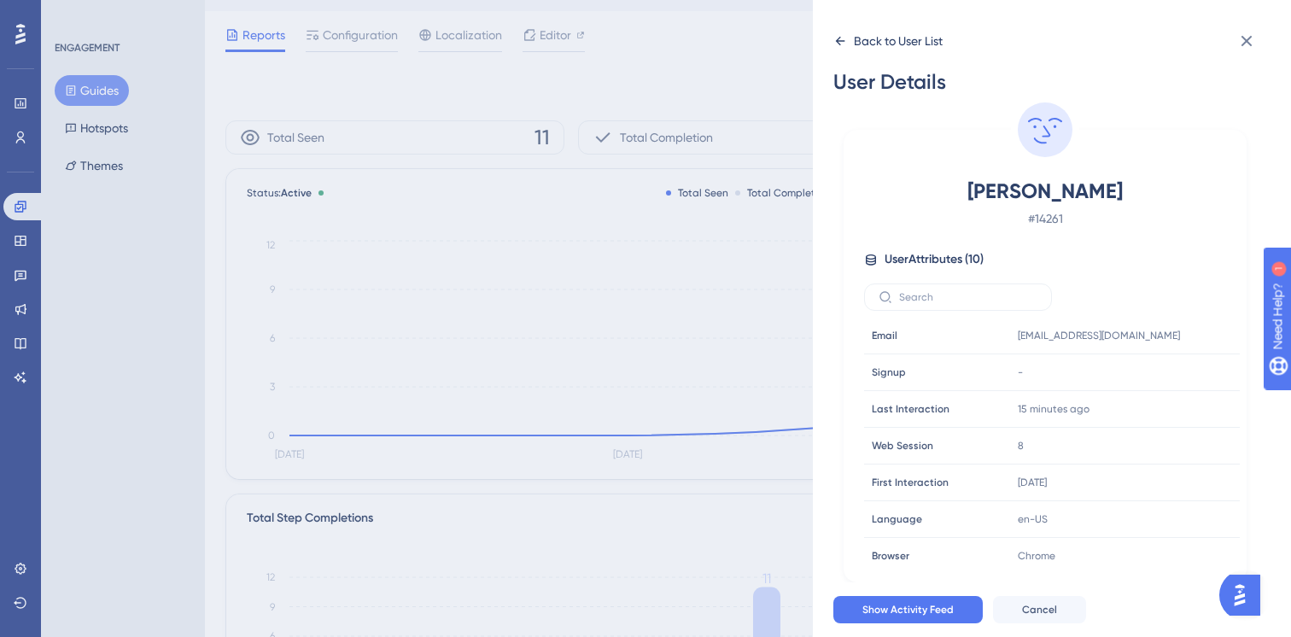
click at [834, 38] on icon at bounding box center [840, 41] width 14 height 14
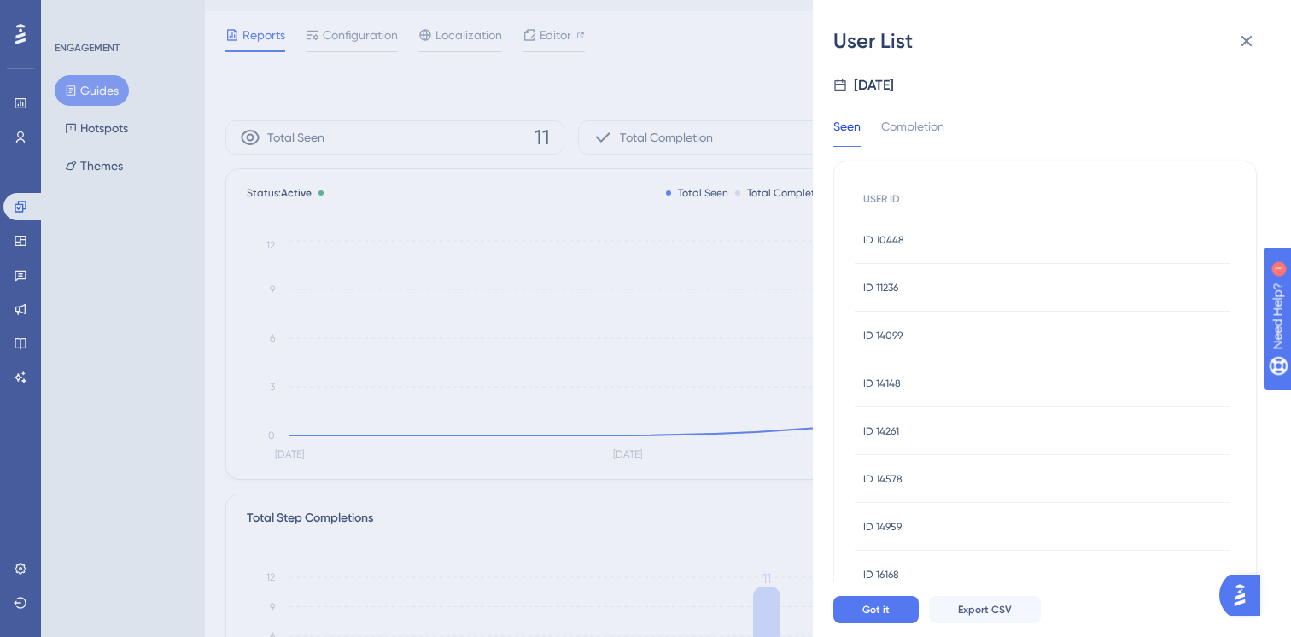
scroll to position [160, 0]
click at [894, 233] on span "ID 14148" at bounding box center [882, 230] width 38 height 14
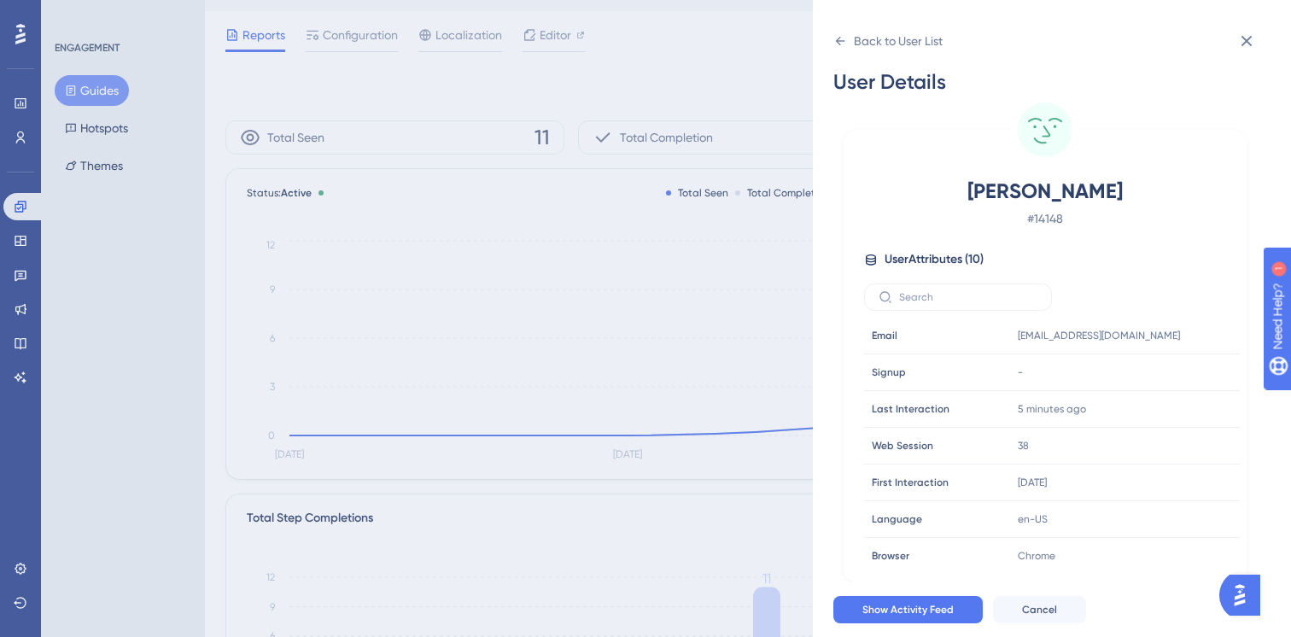
scroll to position [7, 0]
click at [836, 32] on div "Back to User List" at bounding box center [887, 40] width 109 height 27
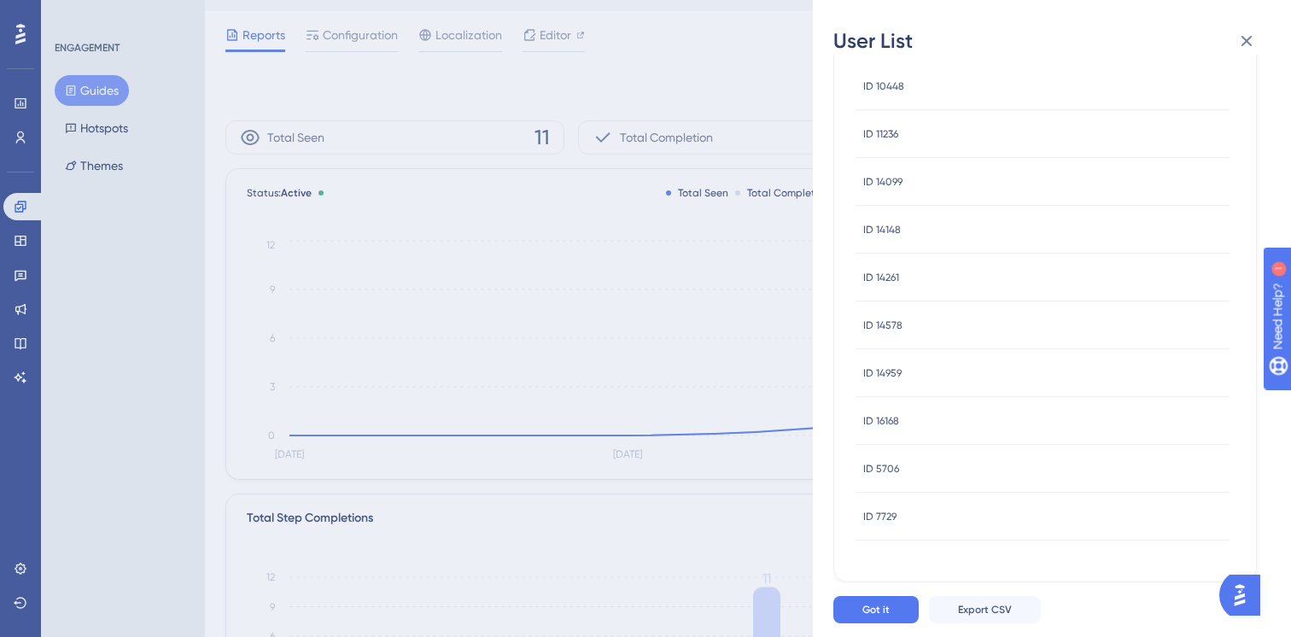
click at [897, 180] on span "ID 14099" at bounding box center [882, 182] width 39 height 14
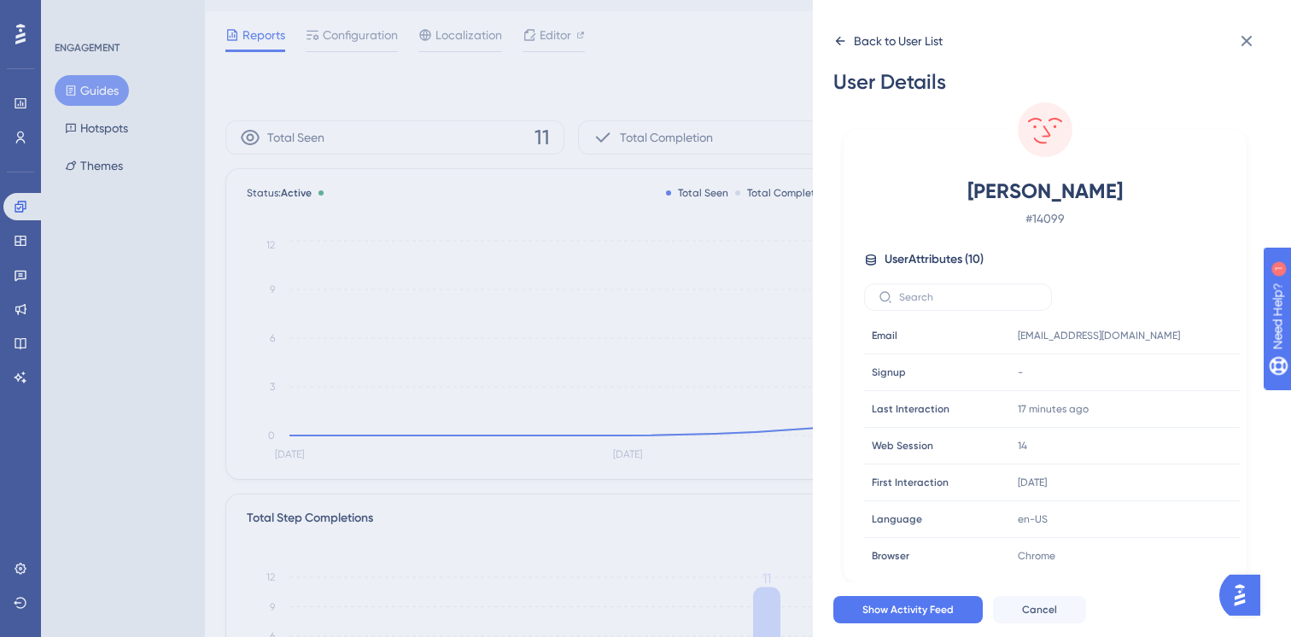
click at [841, 42] on icon at bounding box center [840, 41] width 14 height 14
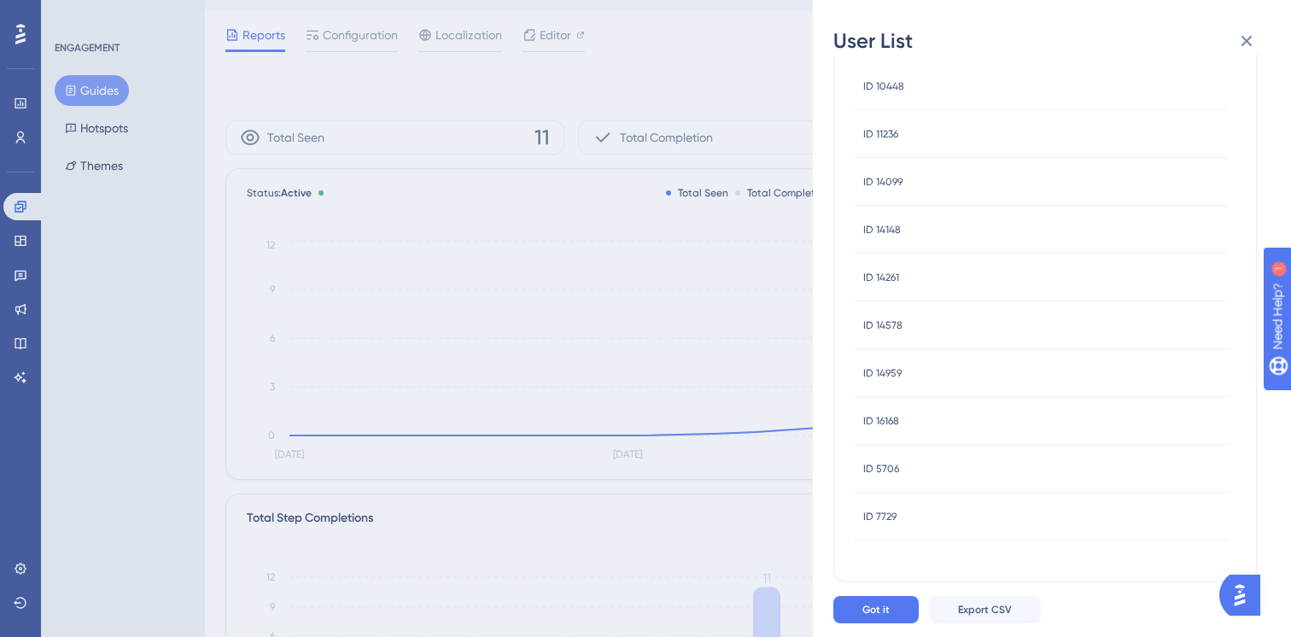
click at [876, 125] on div "ID 11236 ID 11236" at bounding box center [880, 134] width 35 height 48
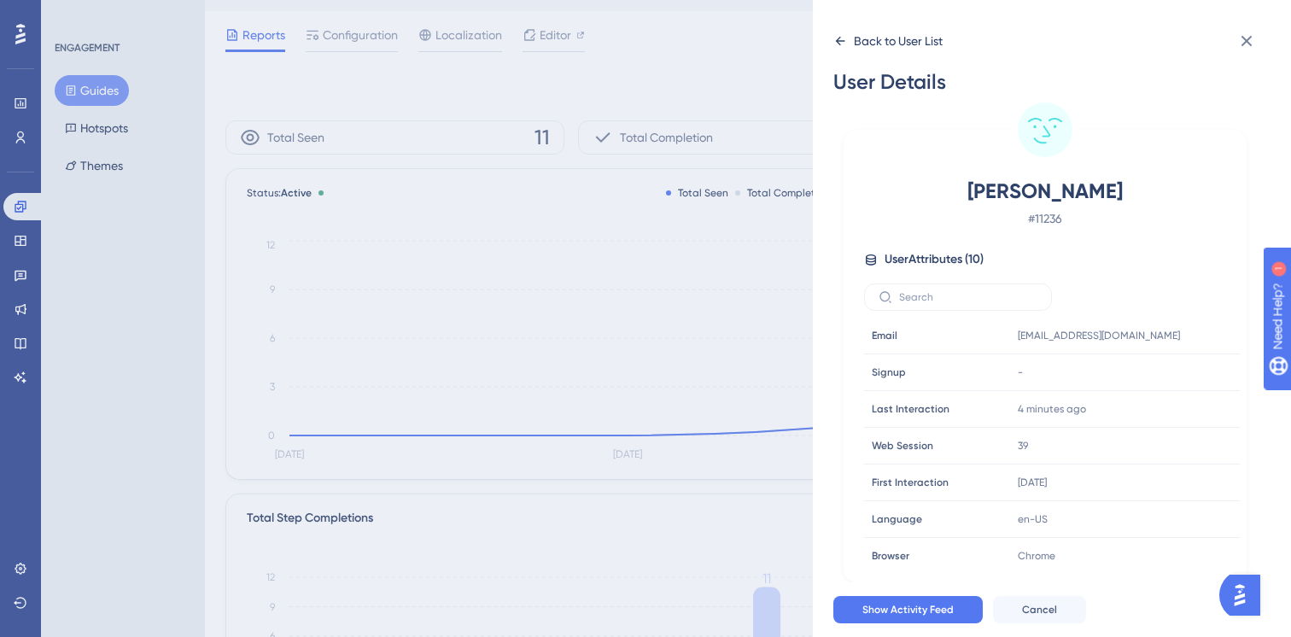
click at [837, 42] on icon at bounding box center [840, 41] width 9 height 9
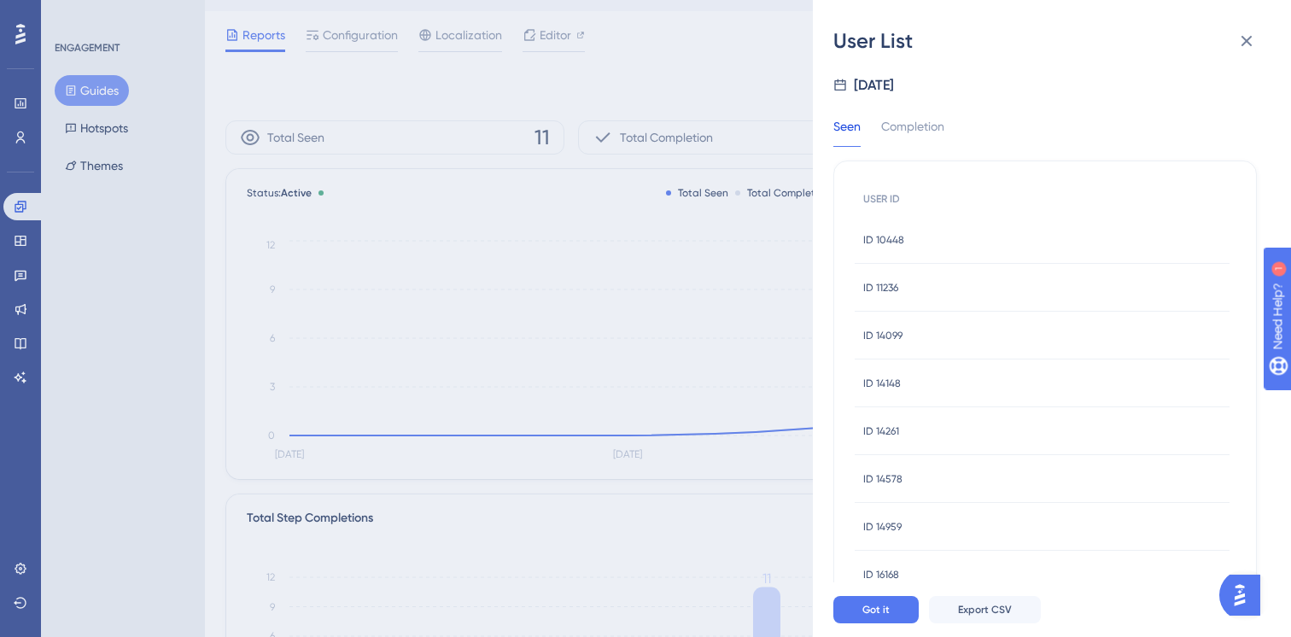
scroll to position [160, 0]
